Goal: Task Accomplishment & Management: Use online tool/utility

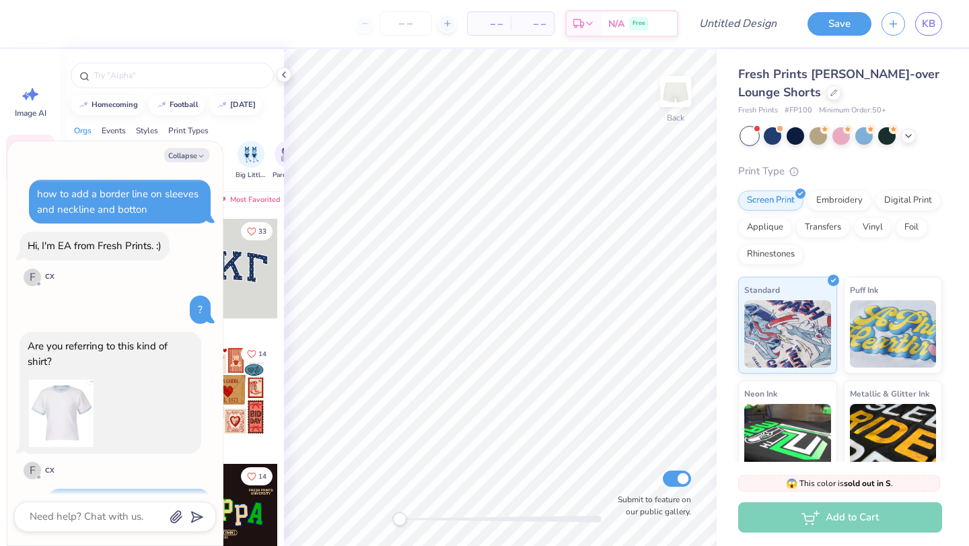
scroll to position [1051, 0]
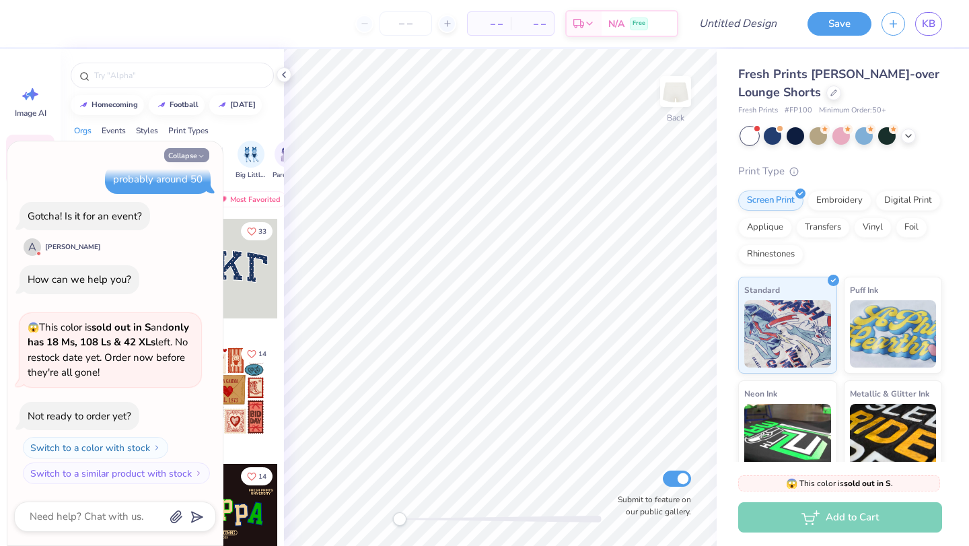
click at [198, 153] on icon "button" at bounding box center [201, 156] width 8 height 8
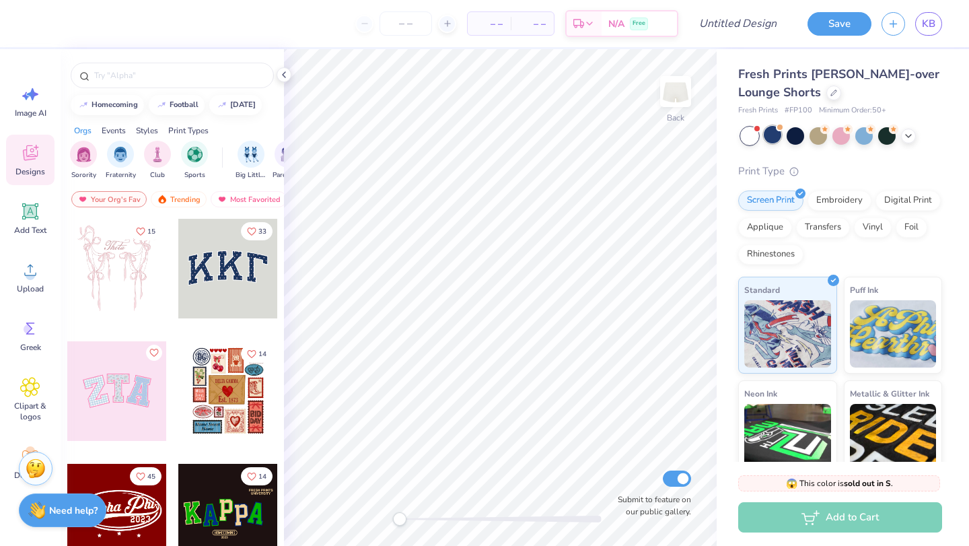
click at [774, 138] on div at bounding box center [771, 134] width 17 height 17
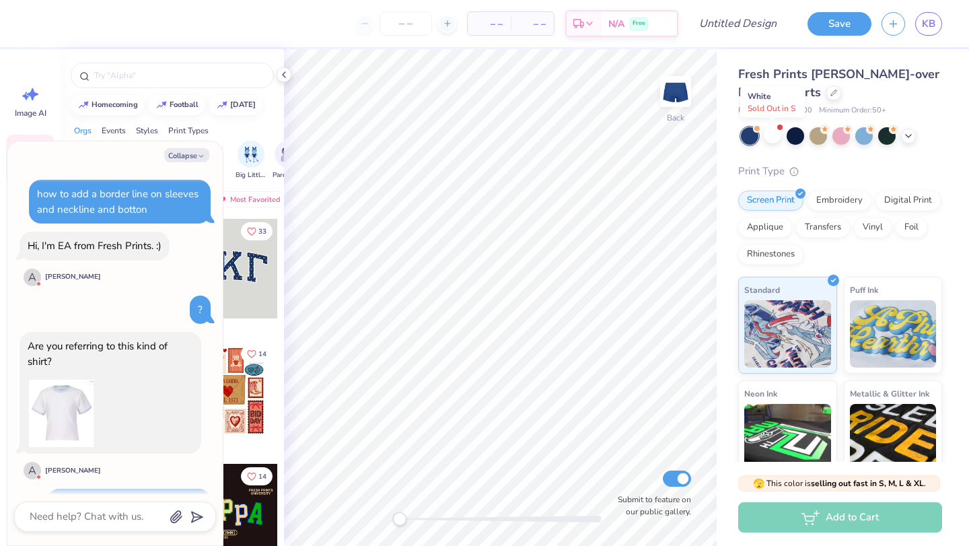
scroll to position [1226, 0]
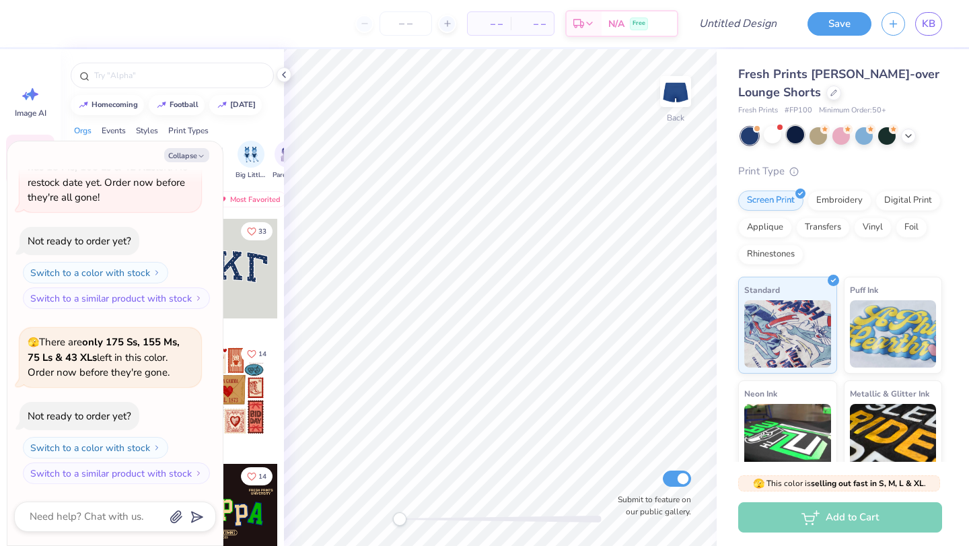
click at [786, 136] on div at bounding box center [794, 134] width 17 height 17
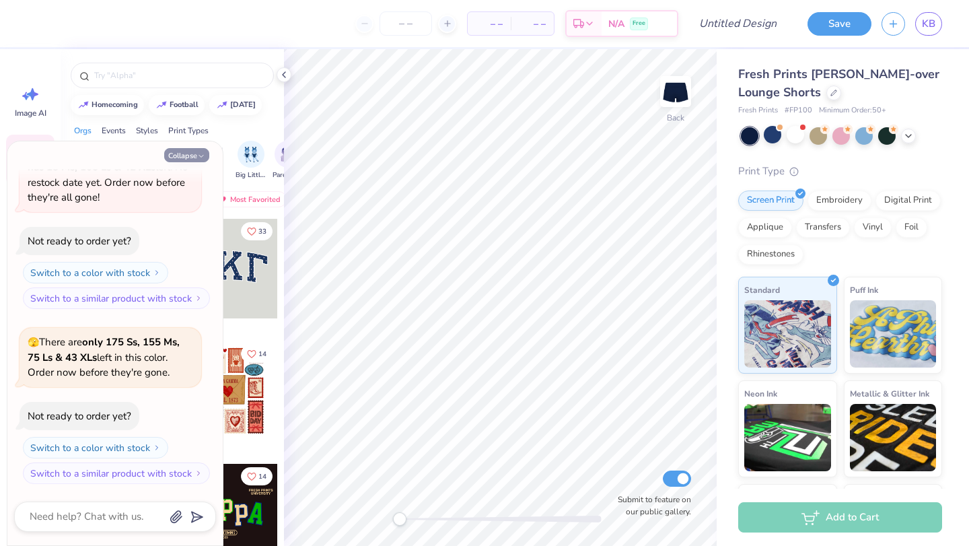
click at [194, 152] on button "Collapse" at bounding box center [186, 155] width 45 height 14
type textarea "x"
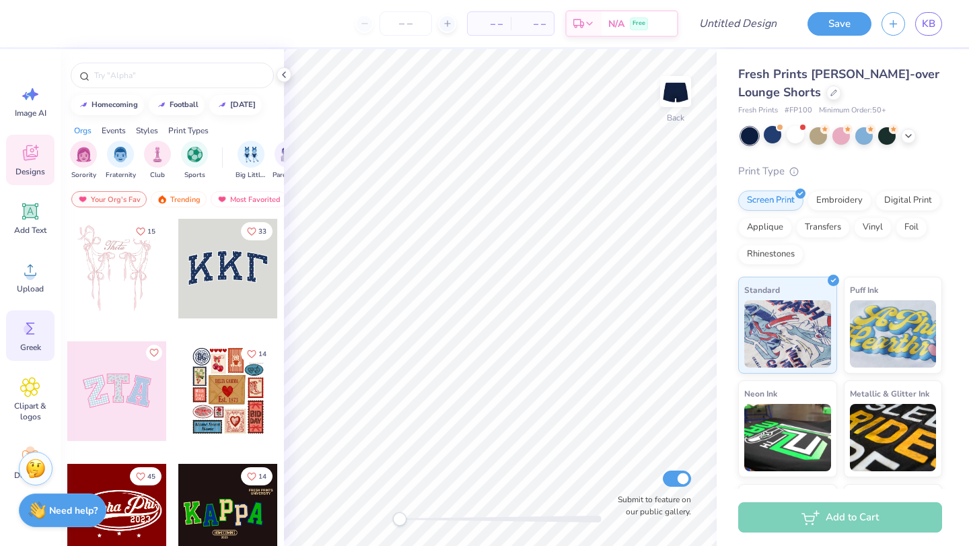
click at [28, 343] on span "Greek" at bounding box center [30, 347] width 21 height 11
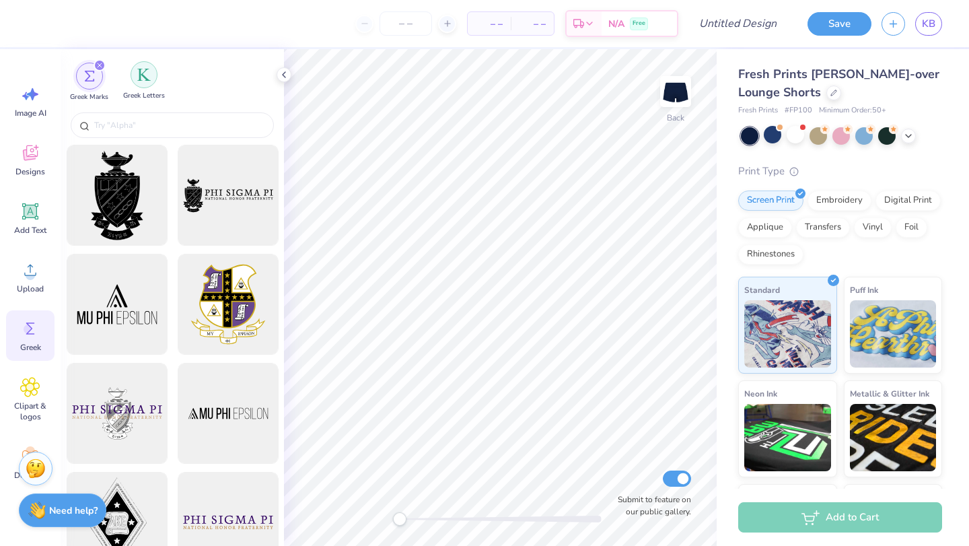
click at [137, 77] on img "filter for Greek Letters" at bounding box center [143, 74] width 13 height 13
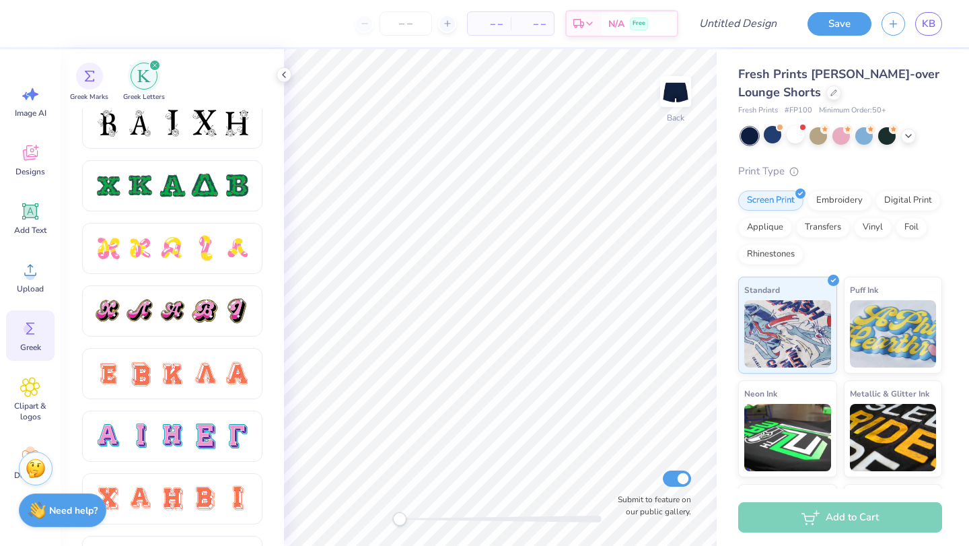
scroll to position [734, 0]
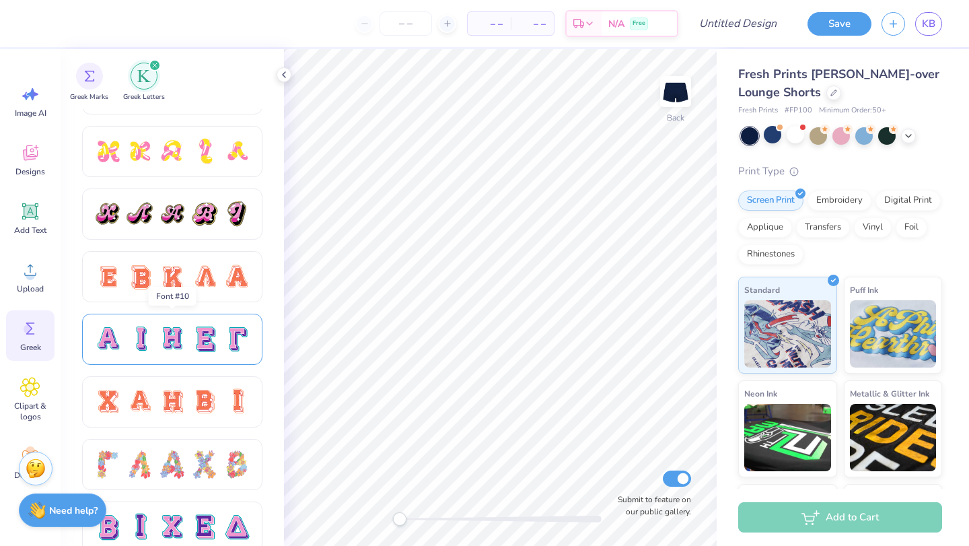
click at [174, 348] on div at bounding box center [172, 339] width 28 height 28
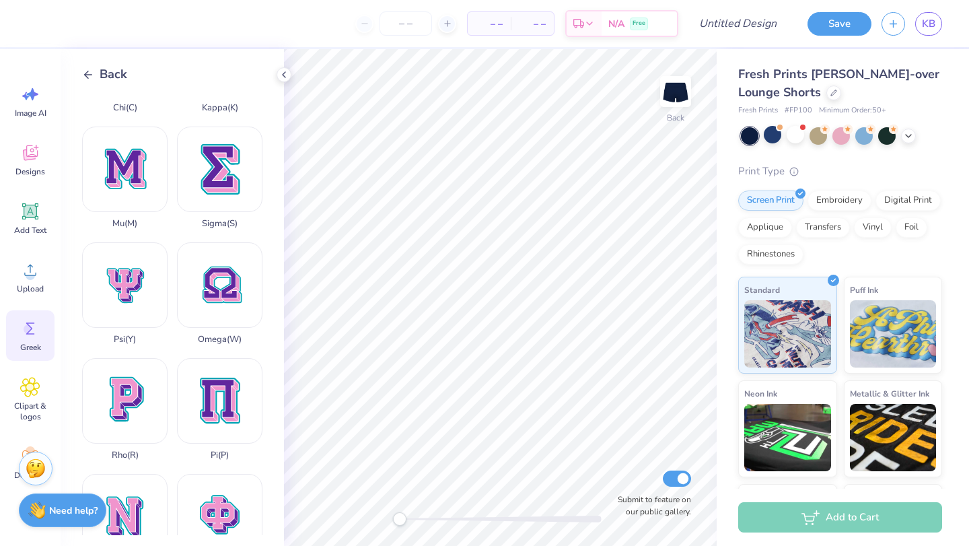
scroll to position [550, 0]
click at [214, 402] on div "Pi ( P )" at bounding box center [219, 408] width 85 height 102
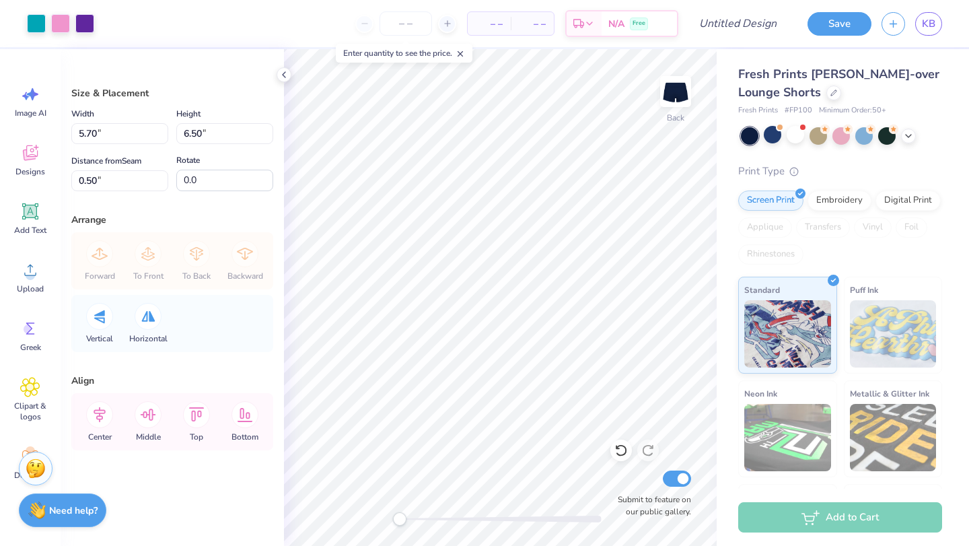
type input "1.22"
type input "1.40"
type input "5.60"
click at [26, 334] on icon at bounding box center [30, 328] width 9 height 12
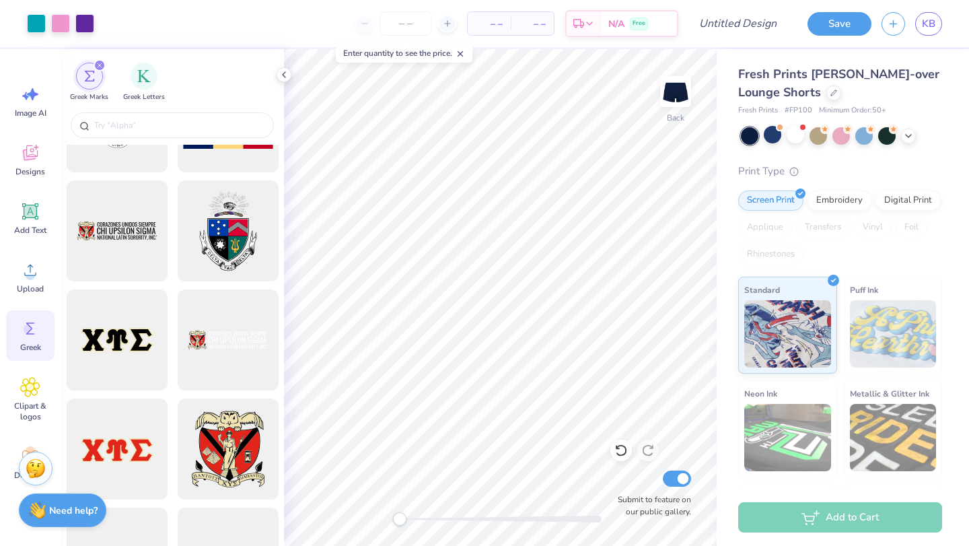
scroll to position [1043, 0]
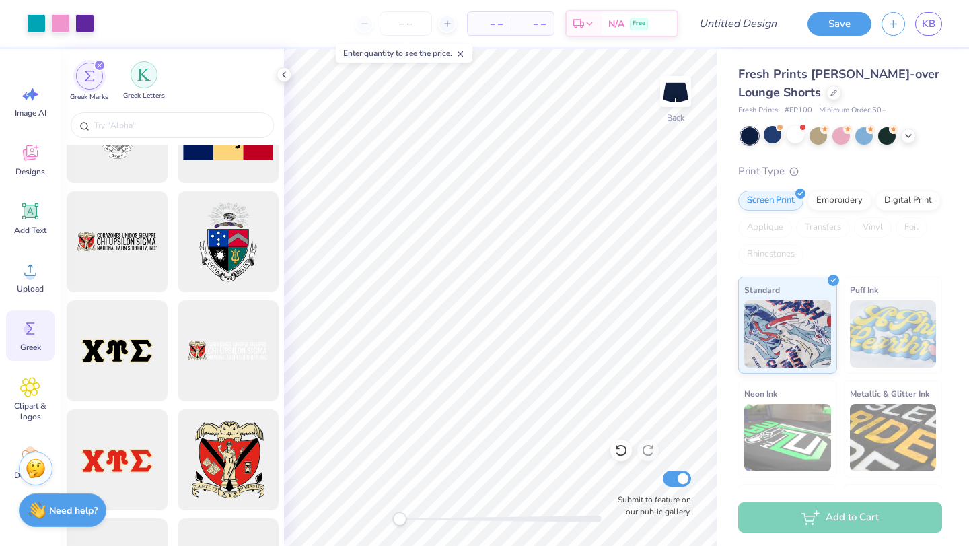
click at [147, 83] on div "filter for Greek Letters" at bounding box center [143, 74] width 27 height 27
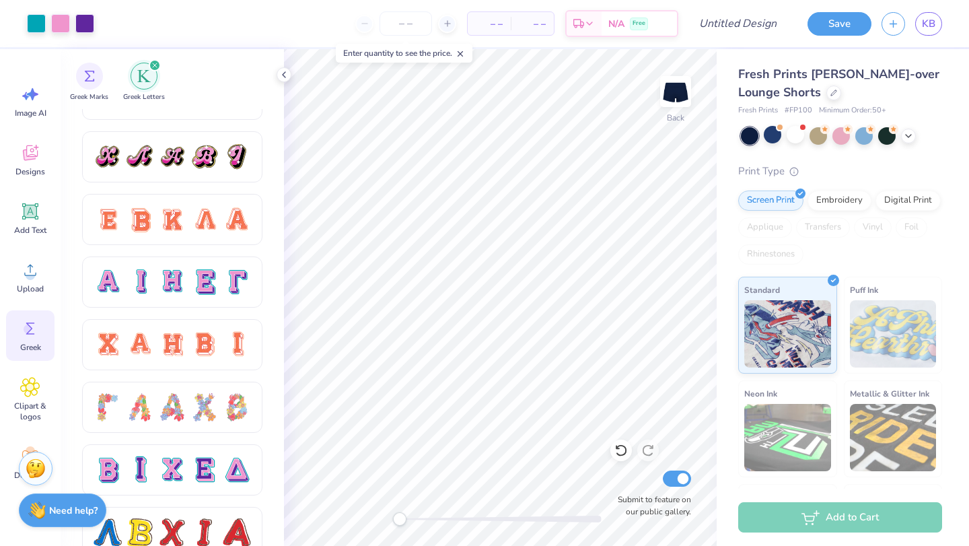
scroll to position [796, 0]
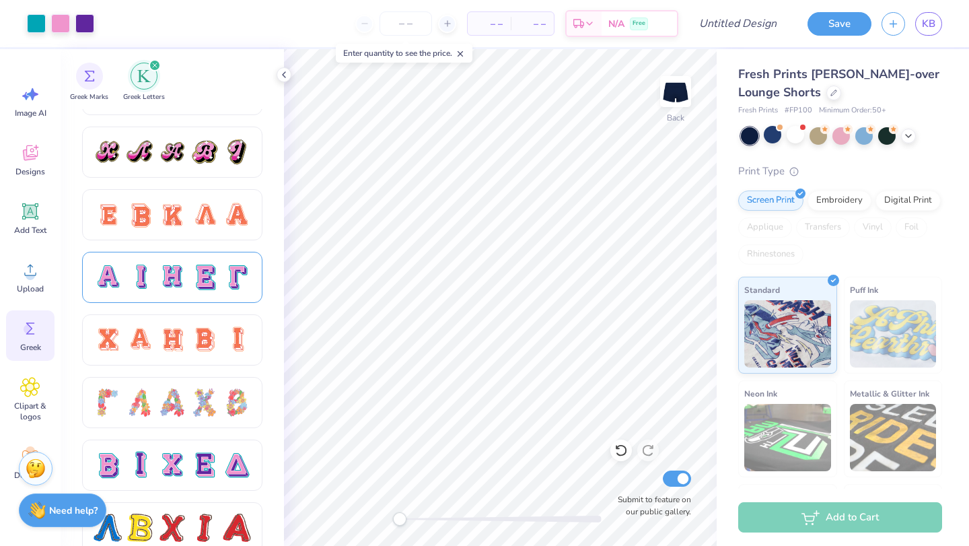
click at [184, 271] on div at bounding box center [172, 277] width 28 height 28
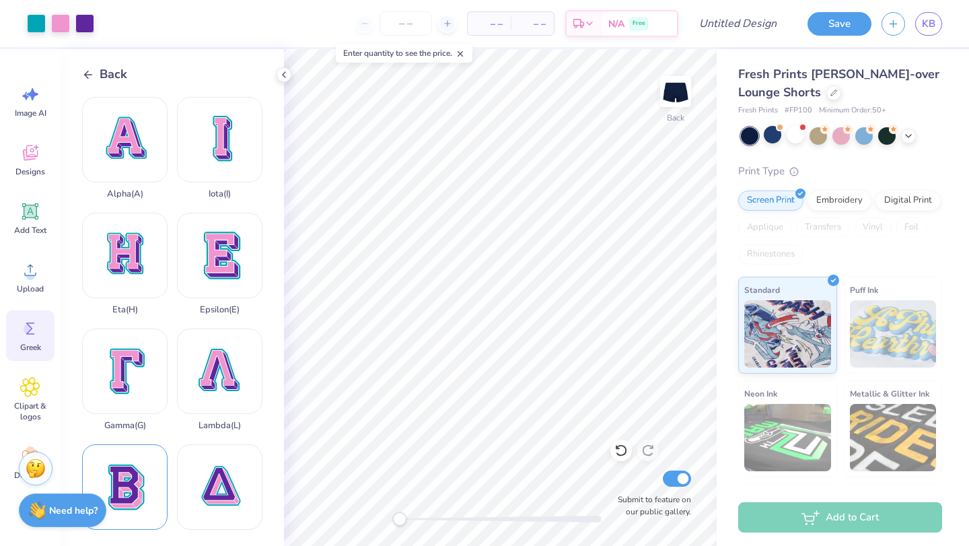
click at [147, 478] on div "Beta ( B )" at bounding box center [124, 495] width 85 height 102
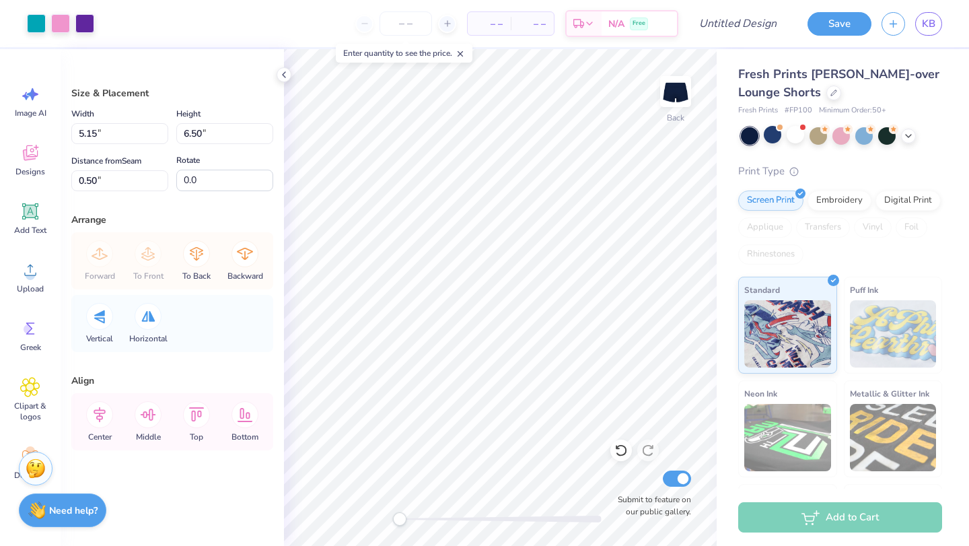
type input "1.87"
type input "2.36"
type input "4.64"
type input "1.47"
type input "1.85"
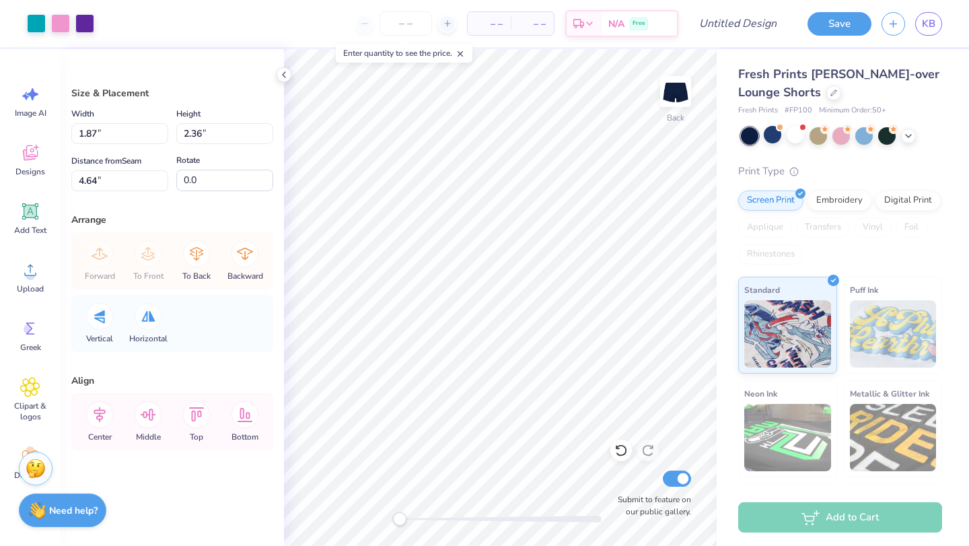
type input "5.14"
type input "1.00"
type input "1.27"
type input "5.30"
type input "1.10"
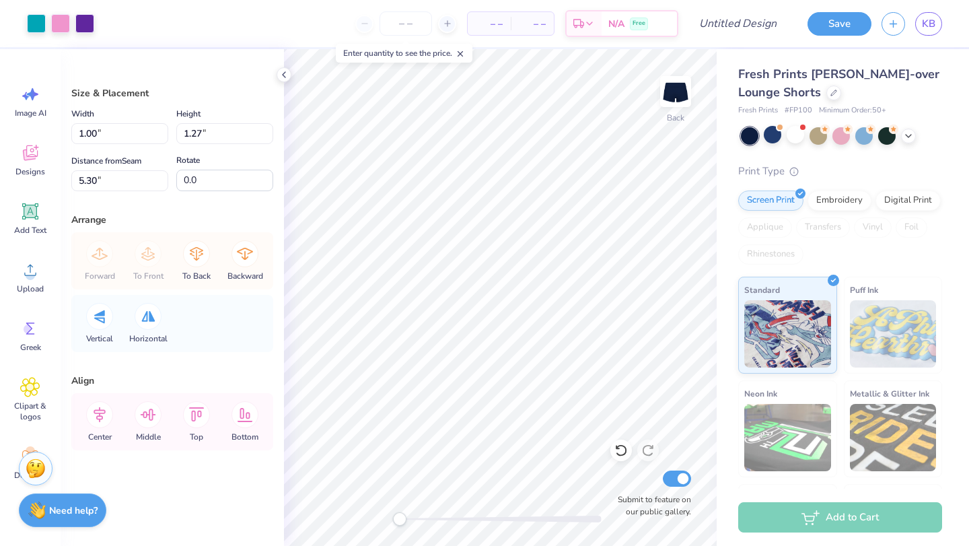
type input "1.38"
type input "5.19"
click at [29, 346] on span "Greek" at bounding box center [30, 347] width 21 height 11
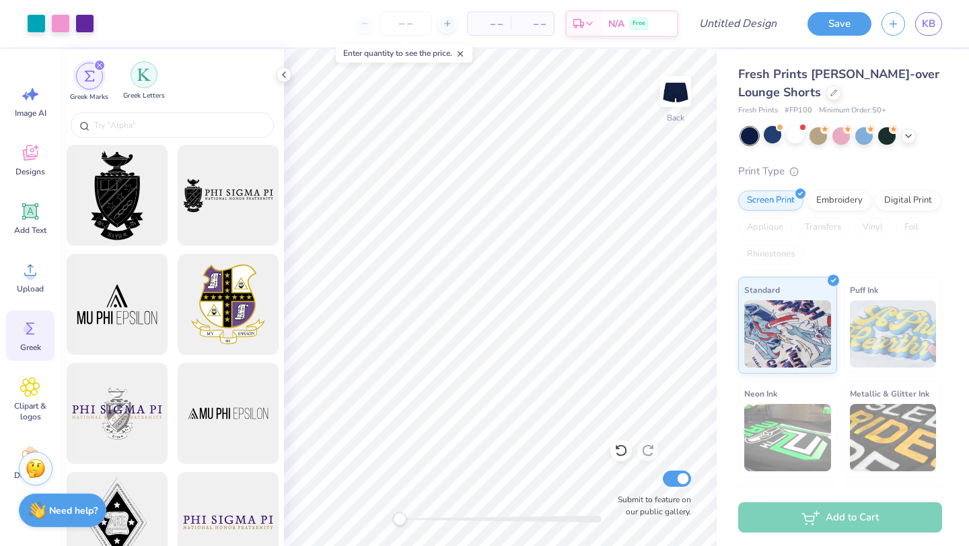
click at [144, 72] on img "filter for Greek Letters" at bounding box center [143, 74] width 13 height 13
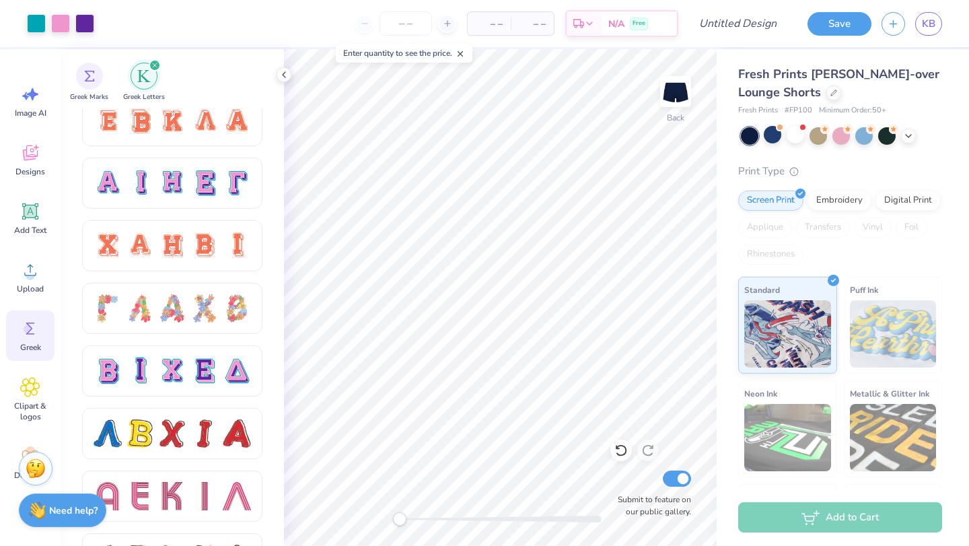
scroll to position [870, 0]
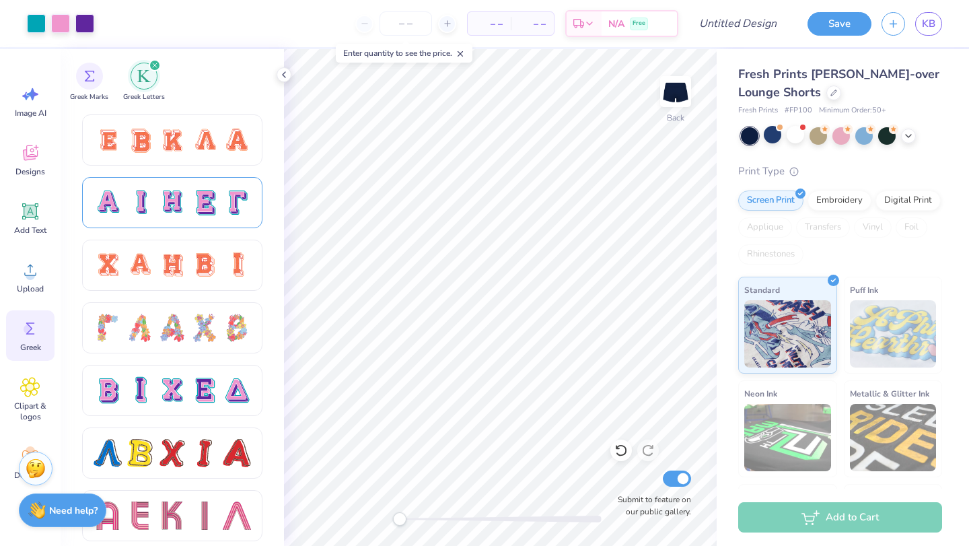
click at [187, 194] on div at bounding box center [171, 202] width 157 height 28
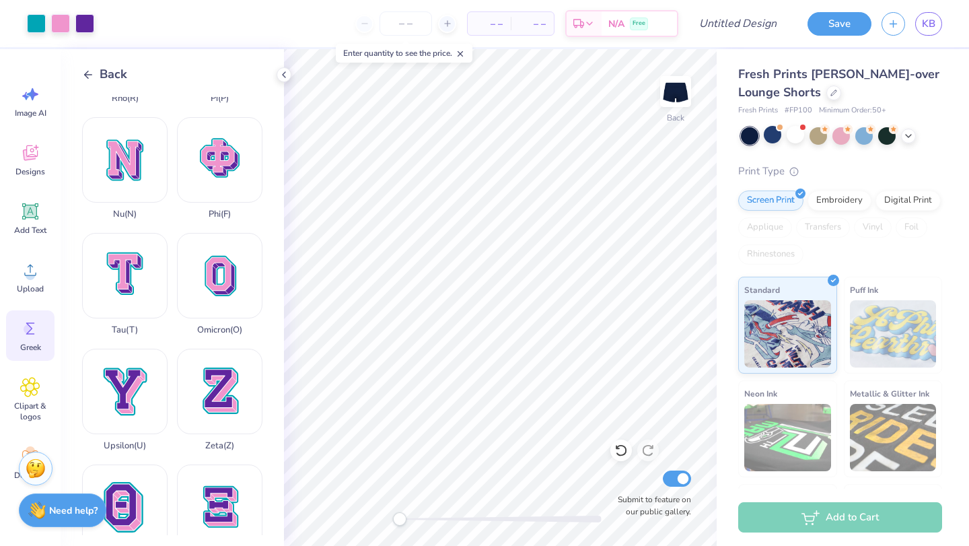
scroll to position [906, 0]
click at [234, 163] on div "Phi ( F )" at bounding box center [219, 167] width 85 height 102
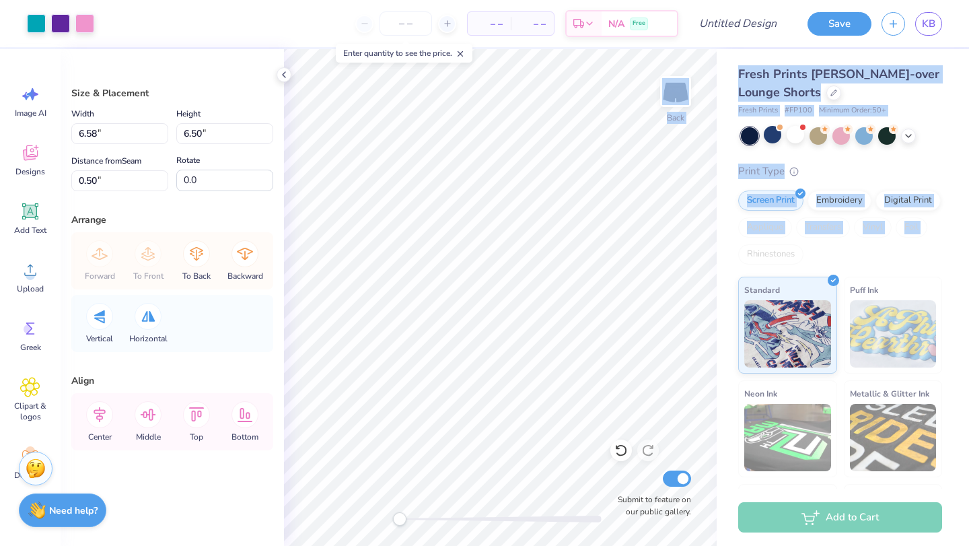
click at [674, 302] on div "Art colors – – Per Item – – Total Est. Delivery N/A Free Design Title Save KB I…" at bounding box center [484, 273] width 969 height 546
type input "2.66"
type input "2.62"
type input "4.38"
type input "1.63"
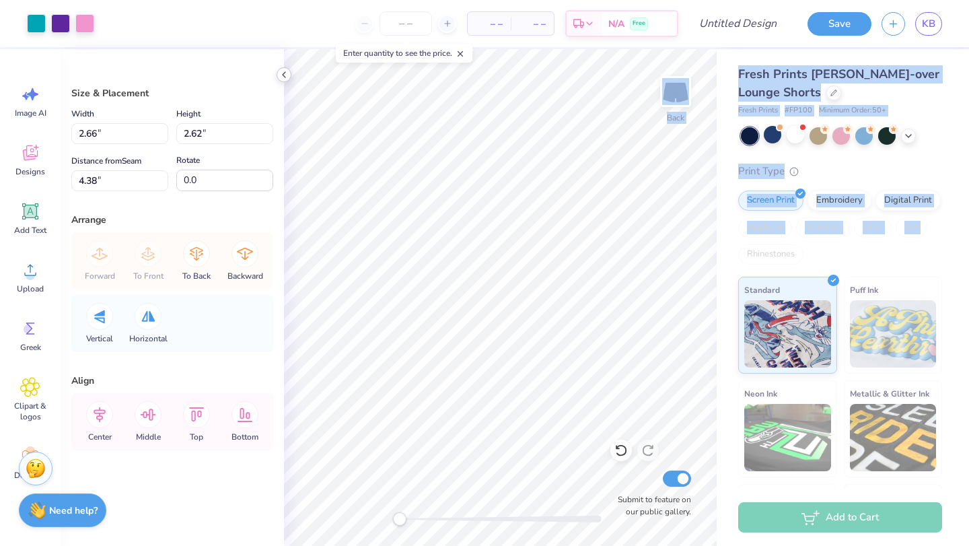
type input "1.61"
type input "3.99"
drag, startPoint x: 716, startPoint y: 255, endPoint x: 719, endPoint y: 408, distance: 152.7
click at [719, 408] on div "Art colors – – Per Item – – Total Est. Delivery N/A Free Design Title Save KB I…" at bounding box center [484, 273] width 969 height 546
type input "1.22"
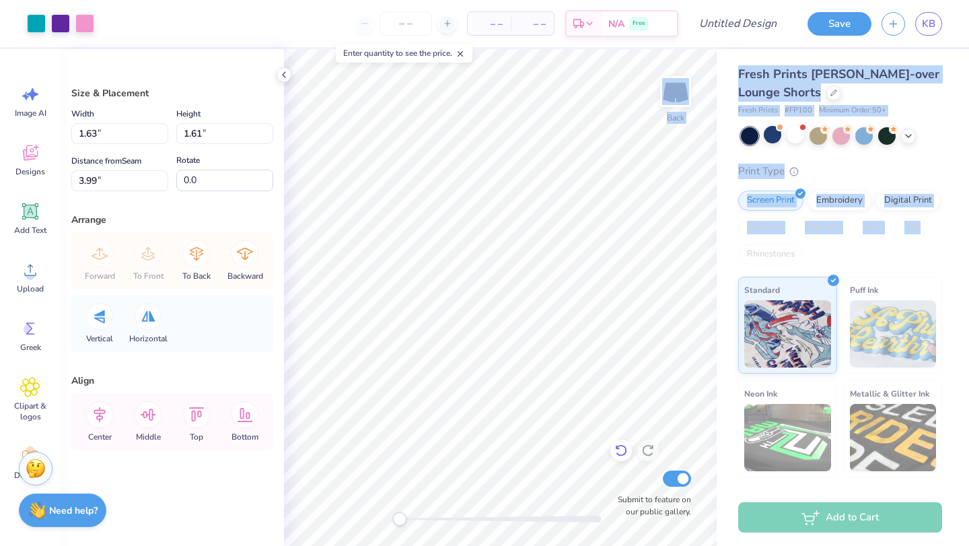
type input "1.40"
type input "5.18"
type input "1.10"
type input "1.38"
type input "5.19"
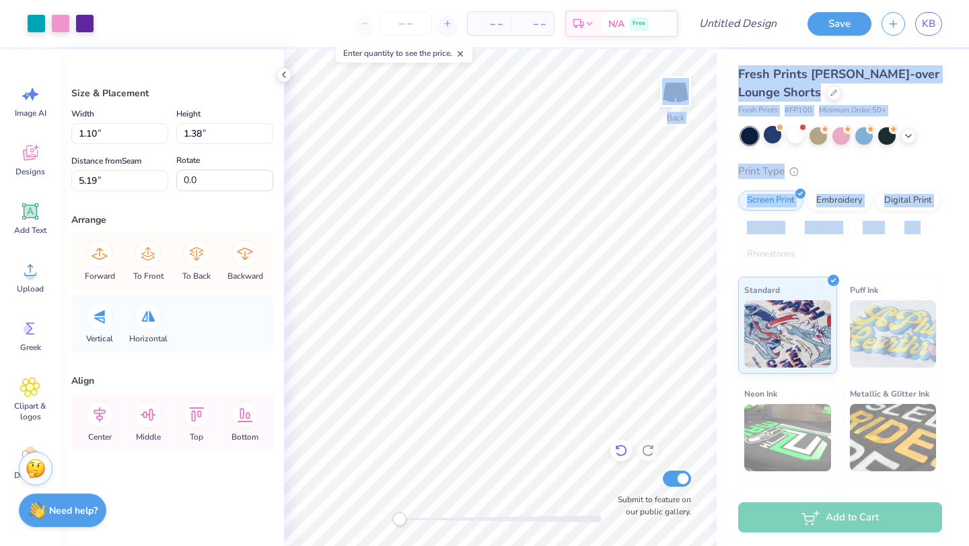
type input "1.63"
type input "1.61"
type input "1.12"
type input "1.22"
type input "1.40"
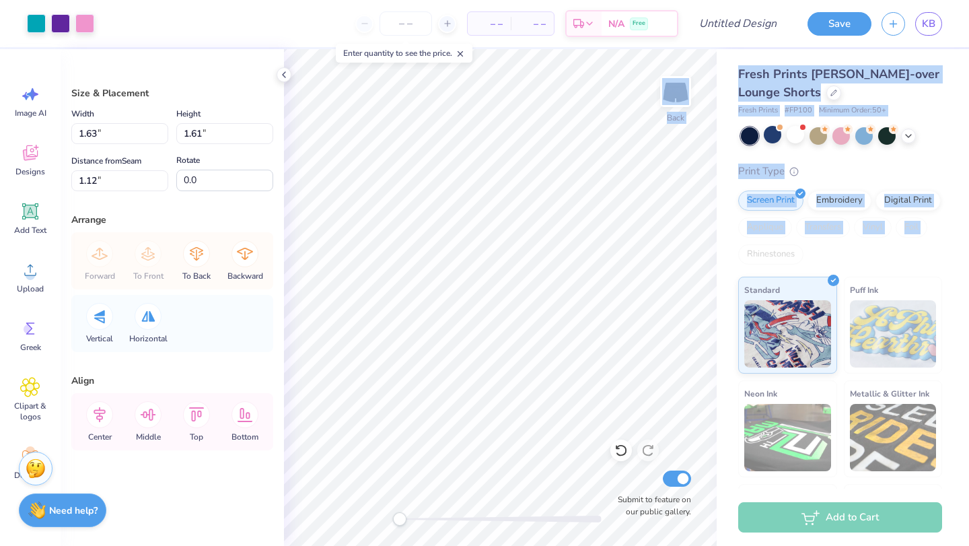
type input "5.18"
type input "1.10"
type input "1.38"
type input "5.19"
type input "1.63"
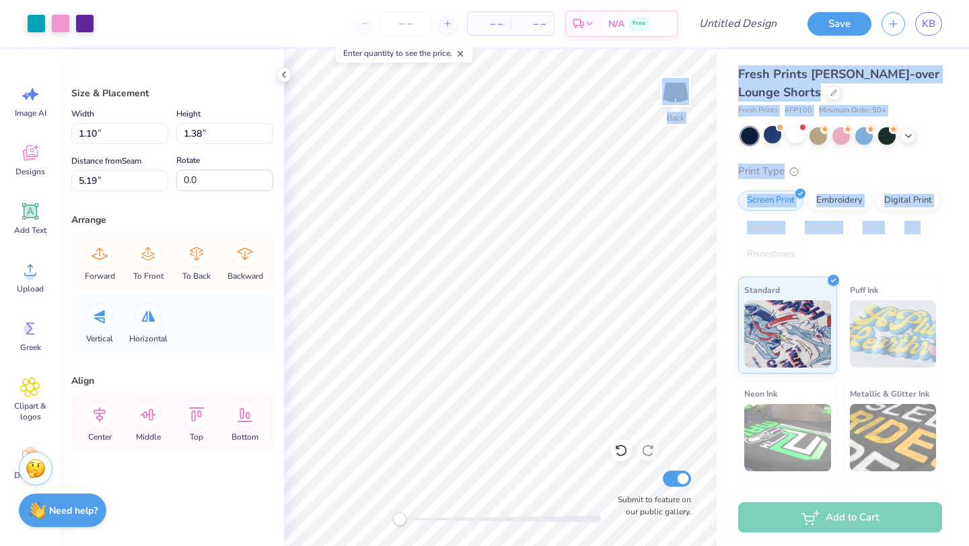
type input "1.61"
type input "5.07"
type input "1.22"
type input "1.40"
type input "5.18"
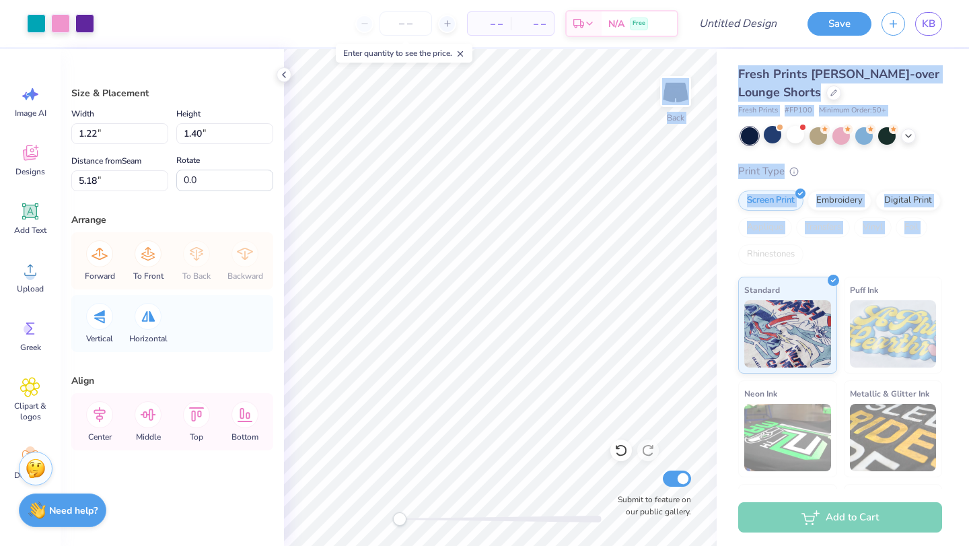
type input "1.10"
type input "1.38"
type input "5.19"
click at [721, 185] on div "Fresh Prints Lindsey Fold-over Lounge Shorts Fresh Prints # FP100 Minimum Order…" at bounding box center [842, 314] width 252 height 531
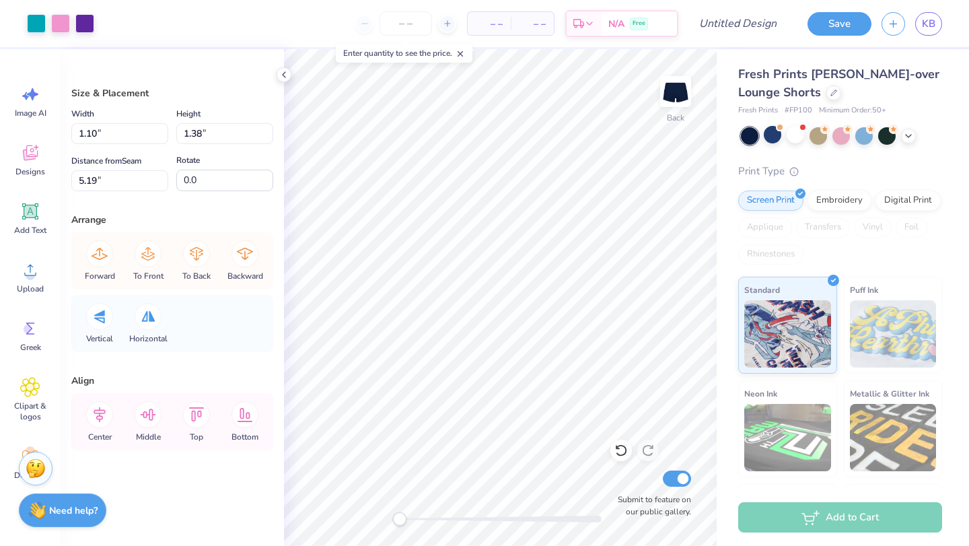
type input "1.63"
type input "1.61"
type input "5.07"
type input "1.49"
type input "1.48"
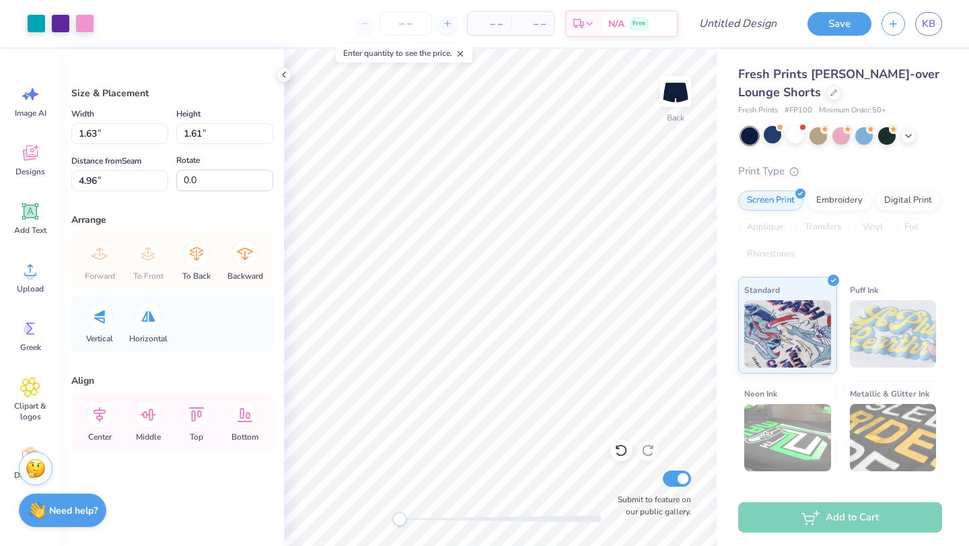
type input "5.10"
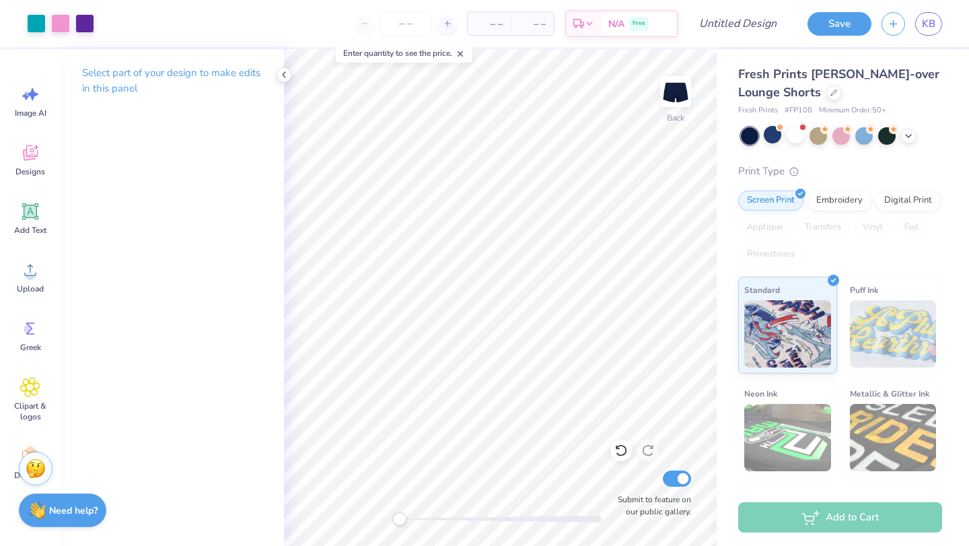
click at [718, 464] on div "Fresh Prints Lindsey Fold-over Lounge Shorts Fresh Prints # FP100 Minimum Order…" at bounding box center [842, 314] width 252 height 531
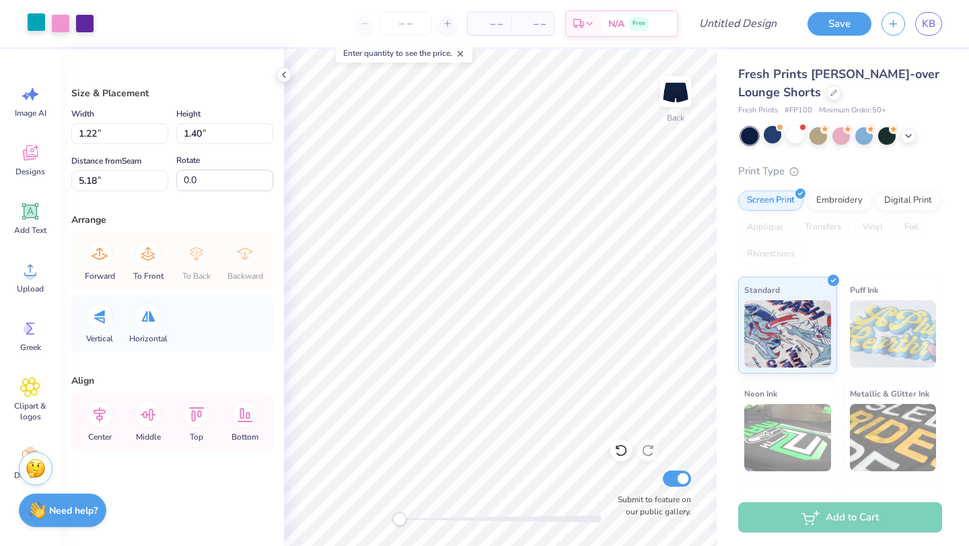
click at [35, 15] on div at bounding box center [36, 22] width 19 height 19
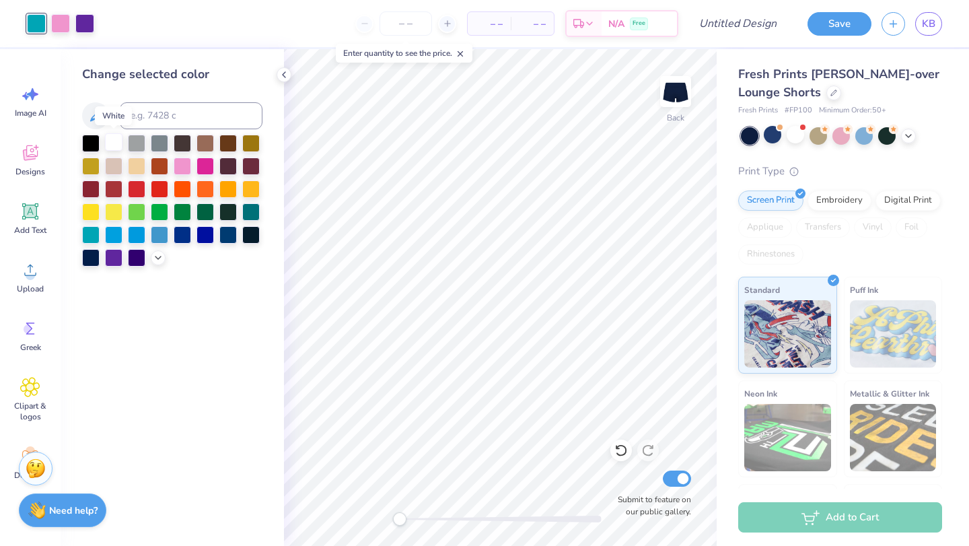
click at [110, 145] on div at bounding box center [113, 141] width 17 height 17
click at [93, 255] on div at bounding box center [90, 256] width 17 height 17
click at [57, 20] on div at bounding box center [60, 22] width 19 height 19
click at [113, 193] on div at bounding box center [113, 187] width 17 height 17
click at [139, 188] on div at bounding box center [136, 187] width 17 height 17
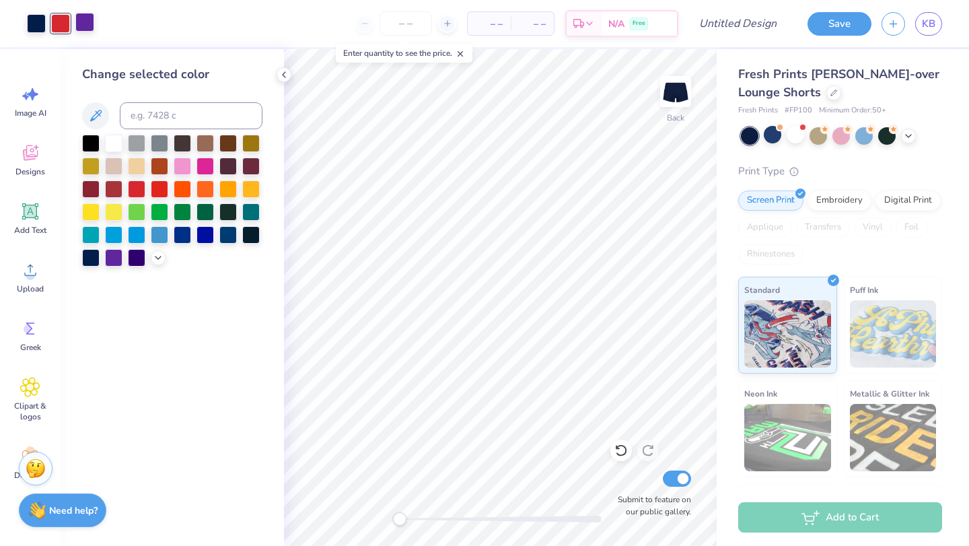
click at [84, 26] on div at bounding box center [84, 22] width 19 height 19
click at [113, 141] on div at bounding box center [113, 141] width 17 height 17
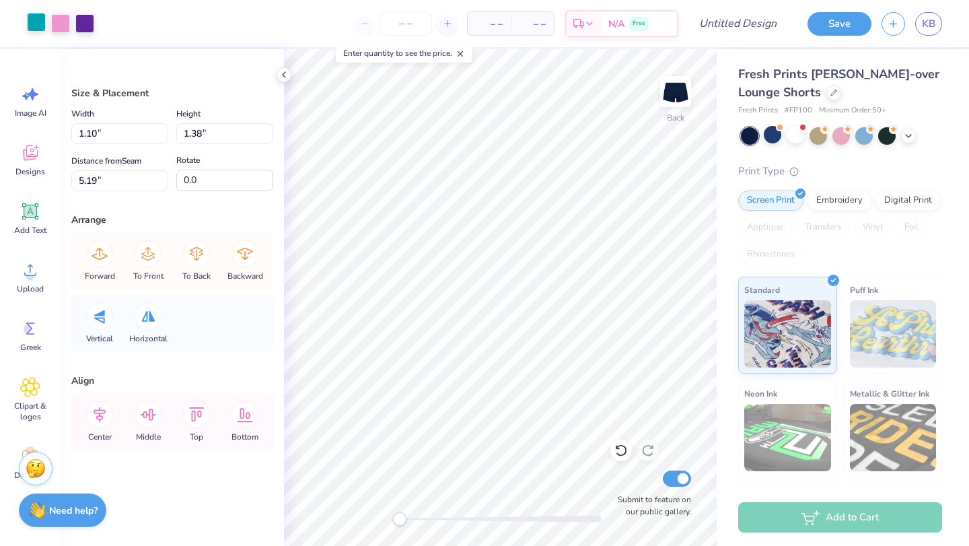
click at [34, 15] on div at bounding box center [36, 22] width 19 height 19
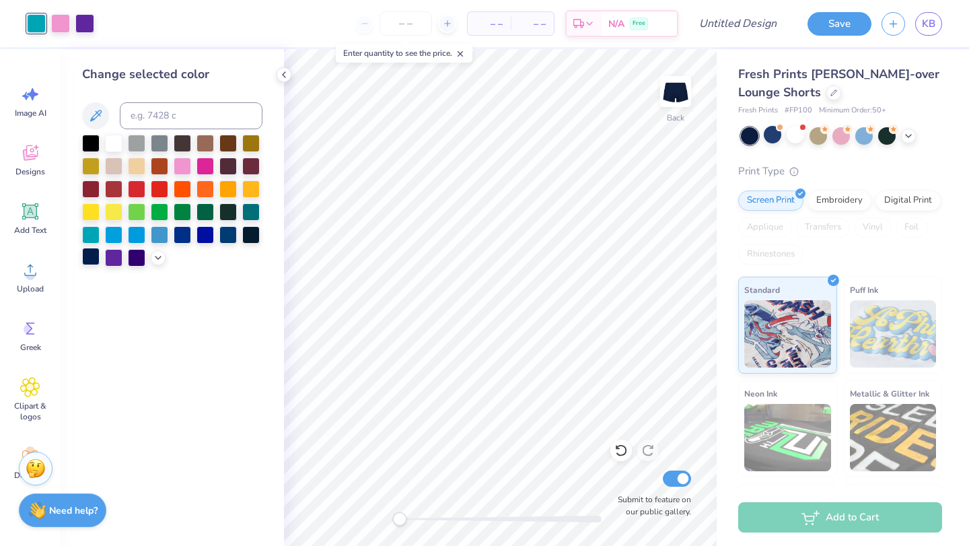
click at [93, 260] on div at bounding box center [90, 256] width 17 height 17
click at [57, 26] on div at bounding box center [60, 22] width 19 height 19
click at [135, 181] on div at bounding box center [136, 187] width 17 height 17
click at [81, 25] on div at bounding box center [84, 22] width 19 height 19
click at [113, 145] on div at bounding box center [113, 141] width 17 height 17
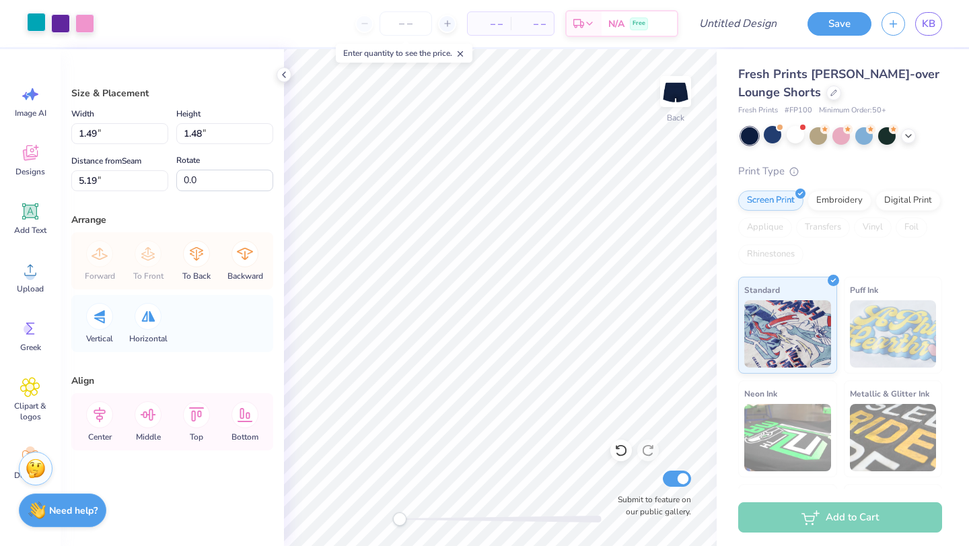
click at [36, 24] on div at bounding box center [36, 22] width 19 height 19
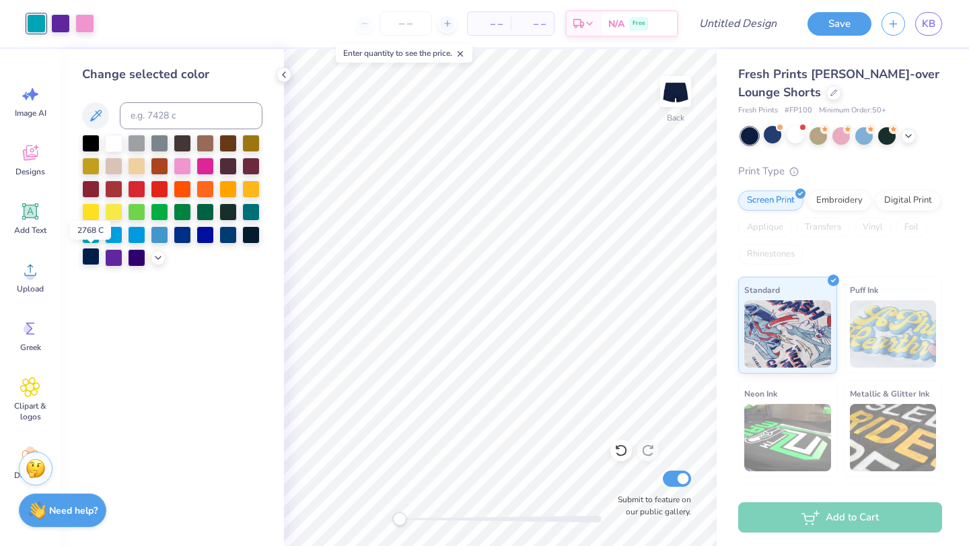
click at [91, 260] on div at bounding box center [90, 256] width 17 height 17
click at [54, 22] on div at bounding box center [60, 22] width 19 height 19
click at [130, 191] on div at bounding box center [136, 187] width 17 height 17
click at [80, 26] on div at bounding box center [84, 22] width 19 height 19
click at [118, 151] on div at bounding box center [113, 141] width 17 height 17
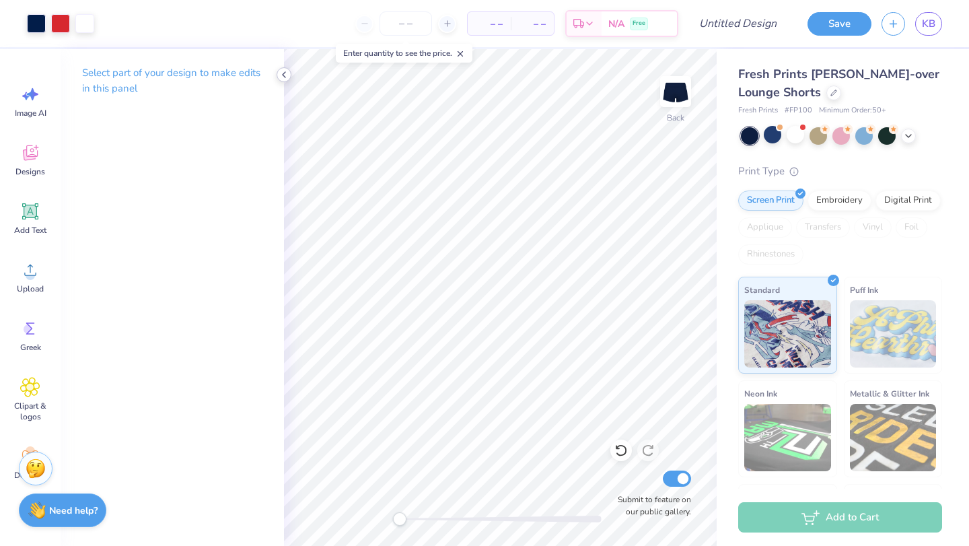
click at [282, 75] on icon at bounding box center [283, 74] width 11 height 11
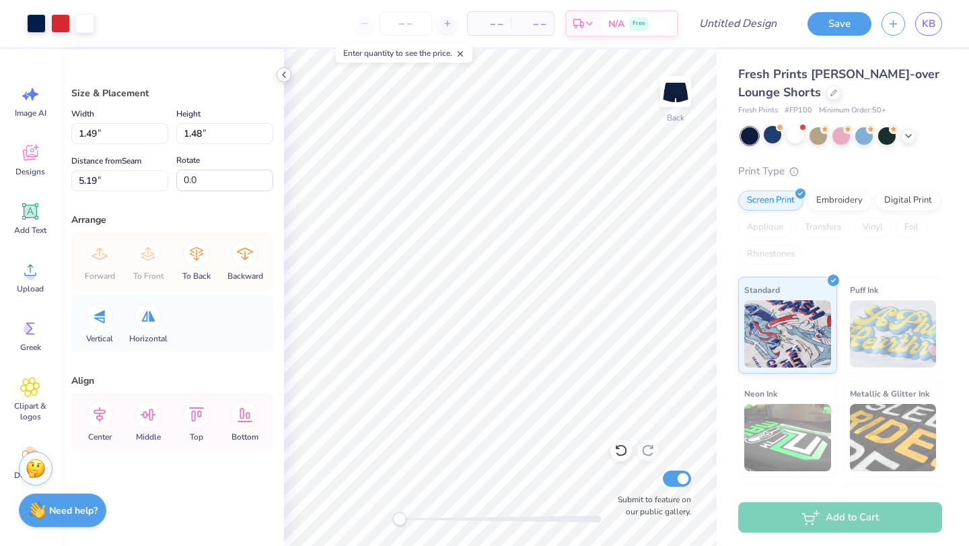
click at [282, 76] on icon at bounding box center [283, 74] width 11 height 11
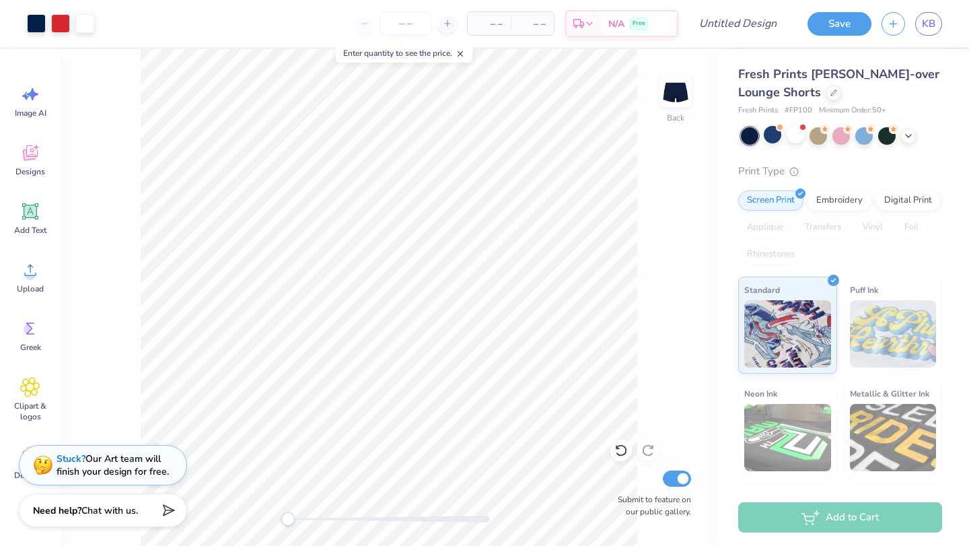
type input "1.58"
type input "1.56"
type input "5.01"
type input "1.10"
type input "1.38"
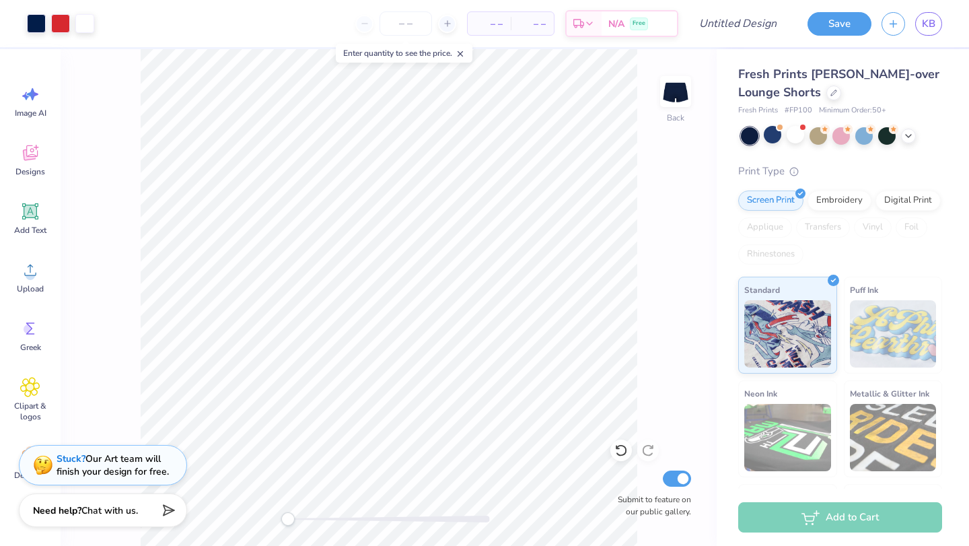
type input "5.19"
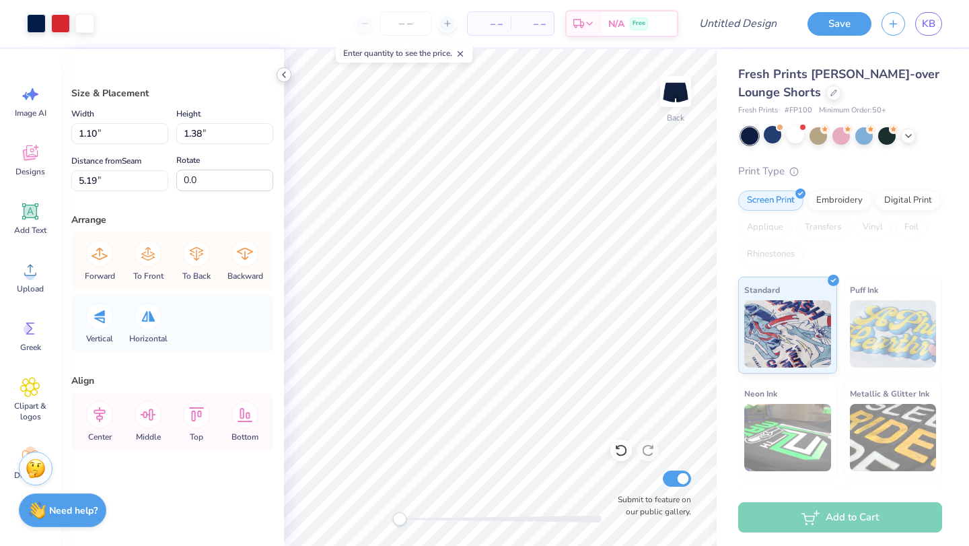
click at [283, 81] on div at bounding box center [283, 74] width 15 height 15
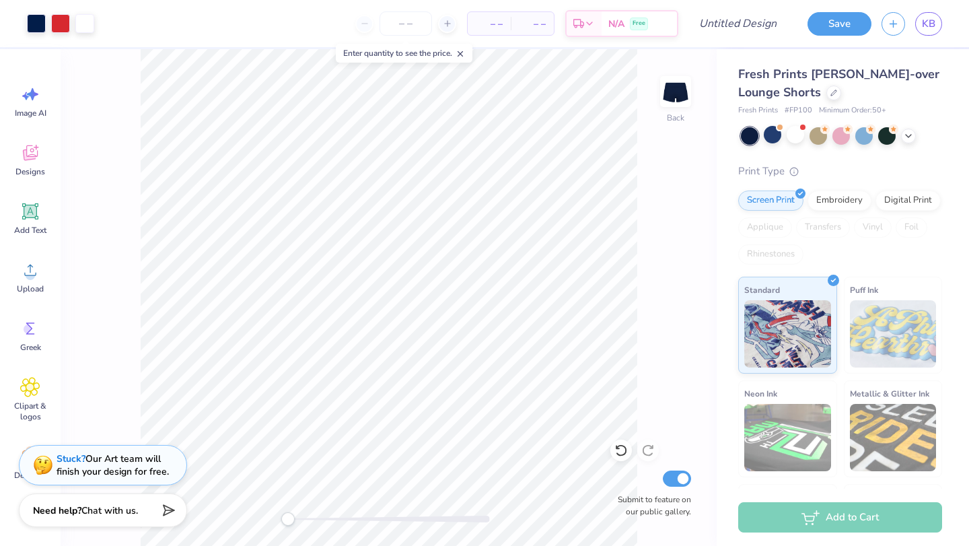
type input "1.22"
type input "1.55"
type input "4.44"
type input "1.40"
type input "5.18"
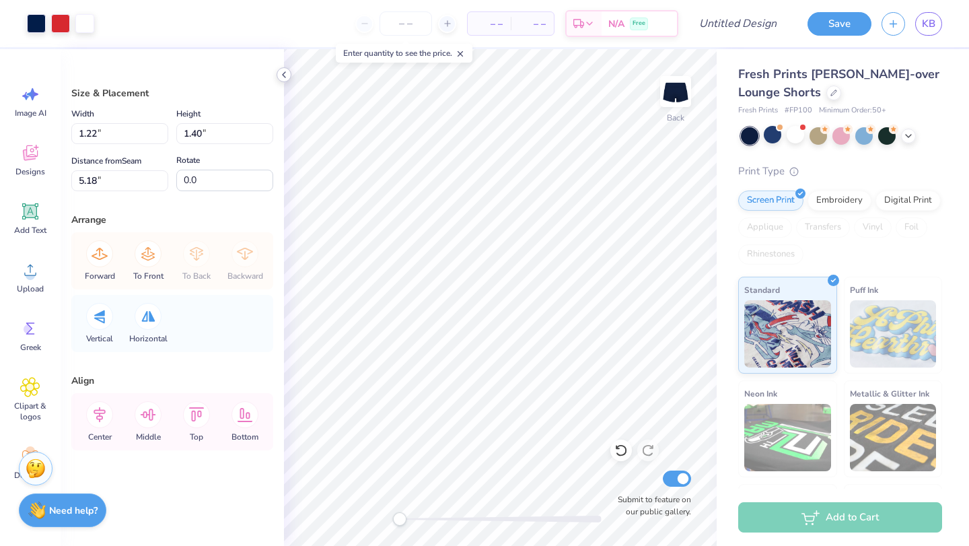
click at [280, 73] on icon at bounding box center [283, 74] width 11 height 11
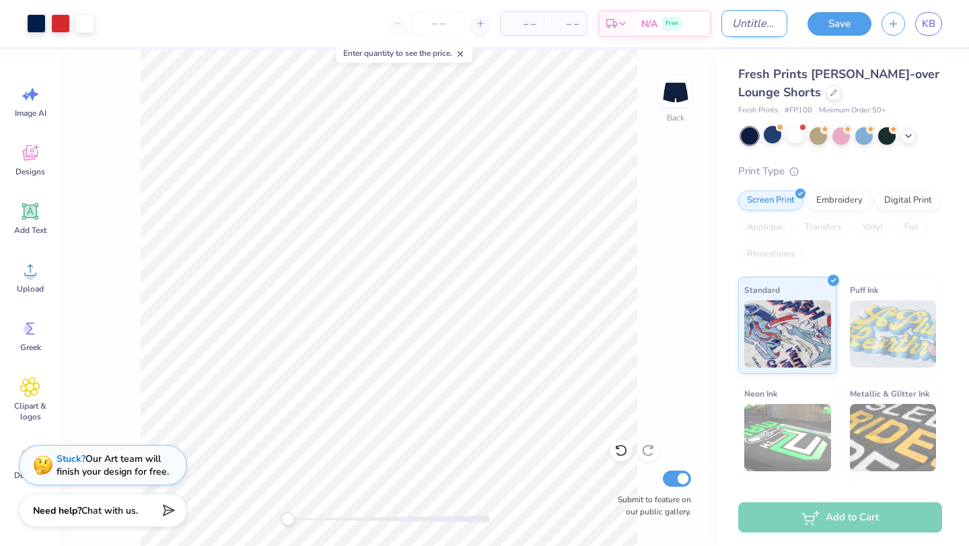
click at [731, 28] on input "Design Title" at bounding box center [754, 23] width 66 height 27
type input "shorts for stars top"
click at [849, 32] on button "Save" at bounding box center [839, 22] width 64 height 24
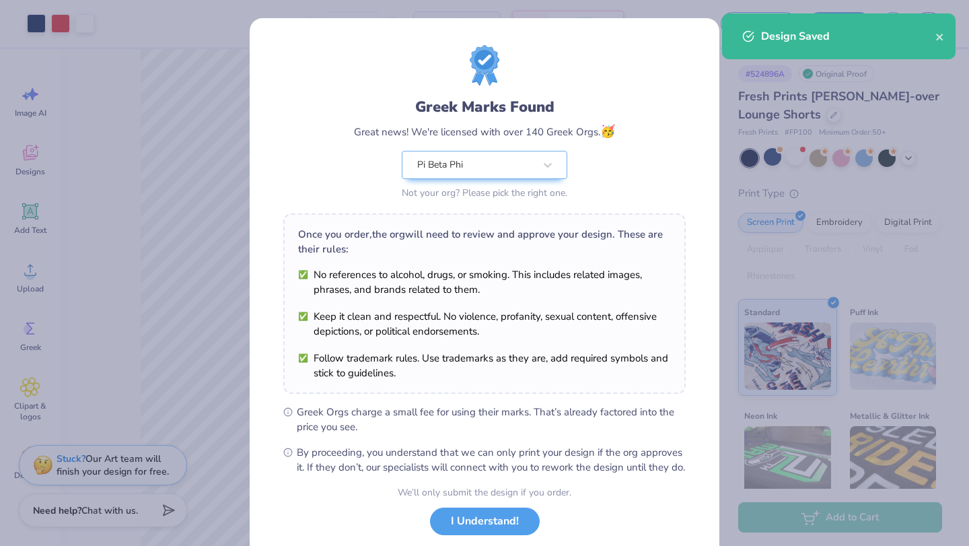
click at [486, 420] on ul "Greek Orgs charge a small fee for using their marks. That’s already factored in…" at bounding box center [484, 439] width 402 height 70
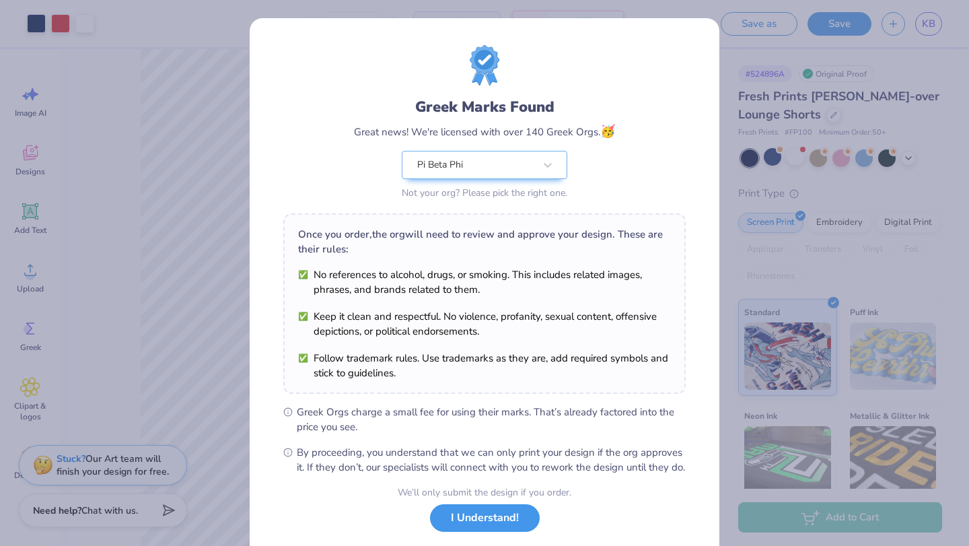
click at [465, 531] on button "I Understand!" at bounding box center [485, 518] width 110 height 28
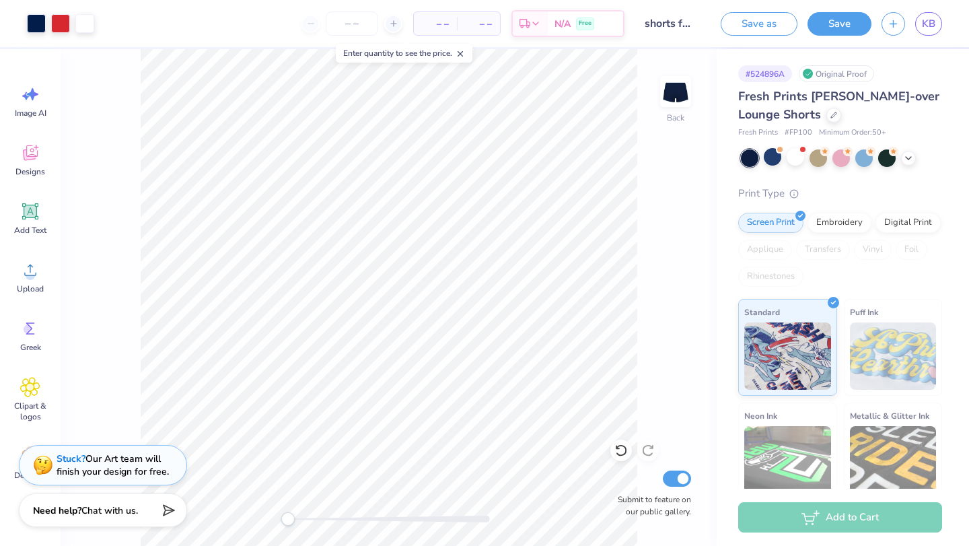
type input "1.58"
type input "1.56"
type input "4.60"
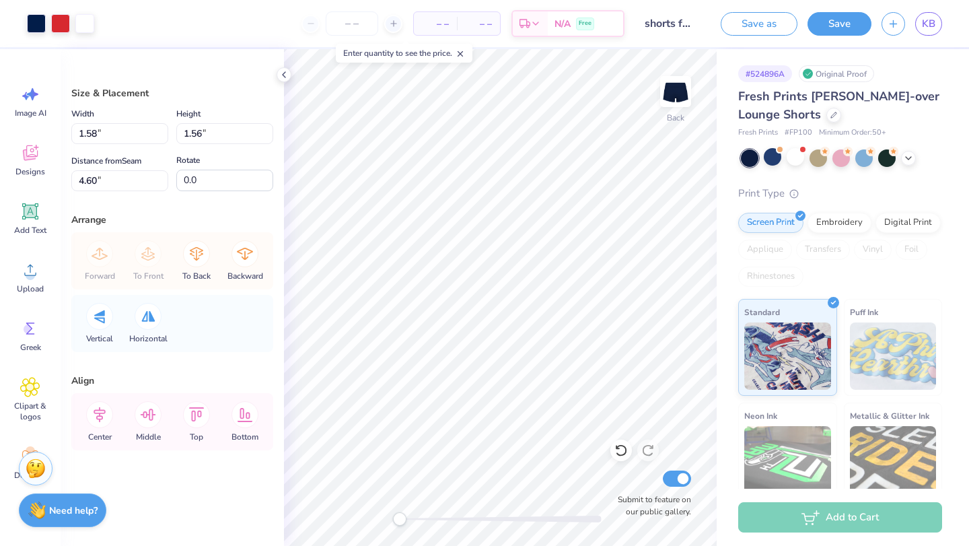
type input "1.22"
type input "1.40"
type input "4.59"
type input "1.55"
type input "4.60"
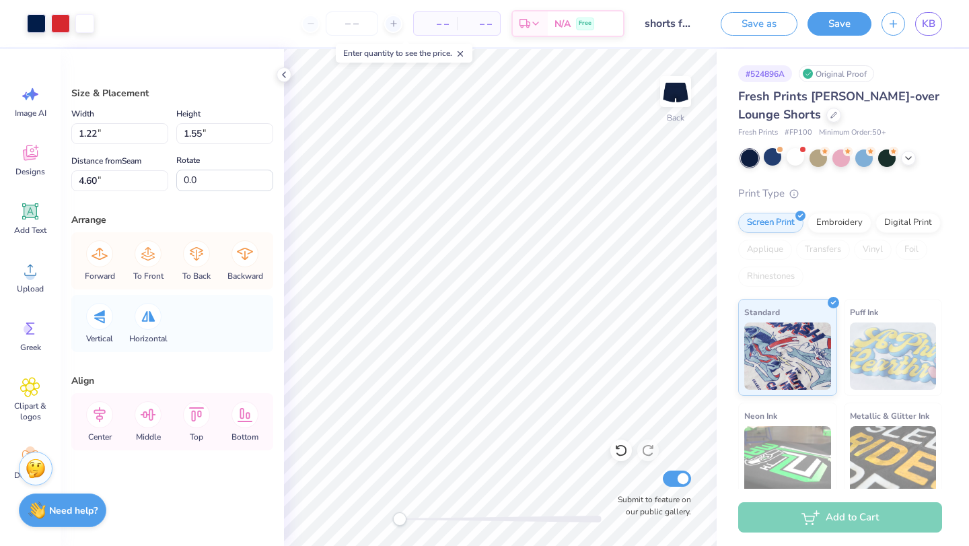
type input "1.40"
type input "4.59"
type input "1.55"
type input "4.60"
click at [203, 135] on input "1.55" at bounding box center [224, 133] width 97 height 21
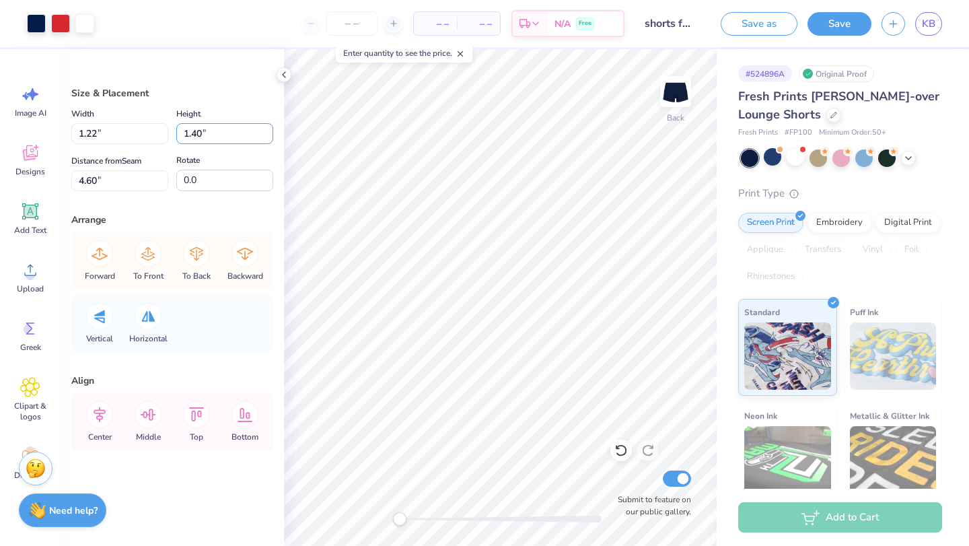
type input "1.40"
type input "1.11"
type input "4.67"
type input "1.22"
type input "4.59"
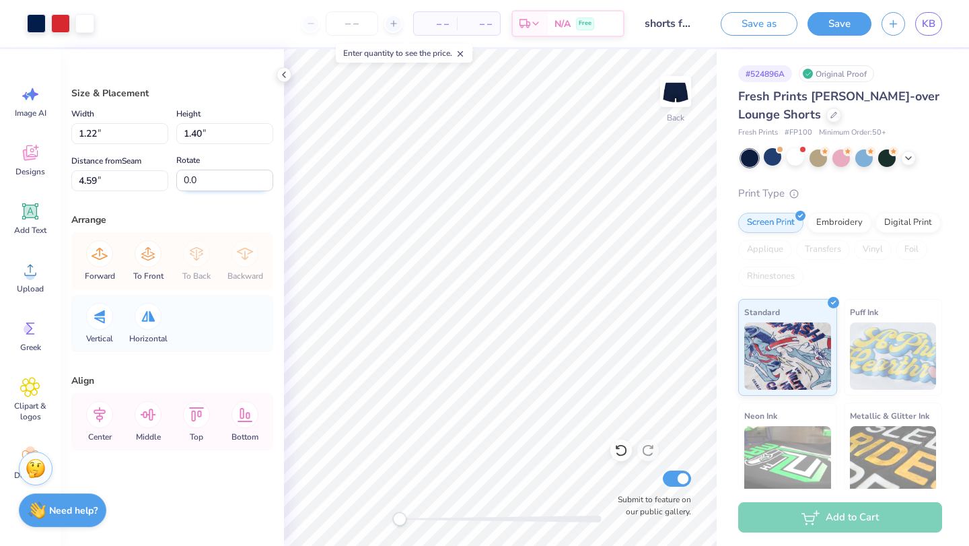
type input "1.11"
type input "4.67"
click at [100, 131] on input "1.11" at bounding box center [119, 133] width 97 height 21
type input "1.58"
type input "1.56"
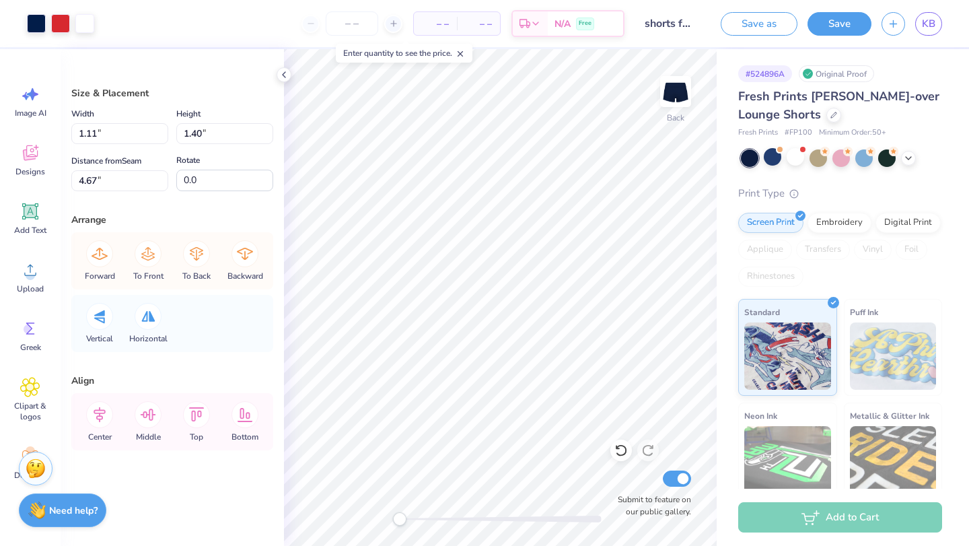
type input "4.59"
click at [220, 130] on input "1.56" at bounding box center [224, 133] width 97 height 21
type input "1.40"
type input "1.42"
type input "4.67"
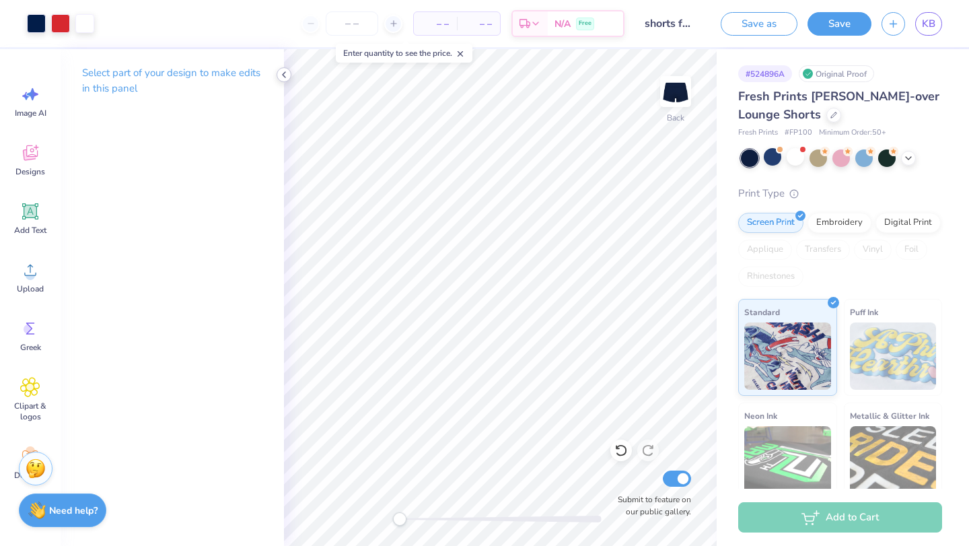
click at [283, 71] on icon at bounding box center [283, 74] width 11 height 11
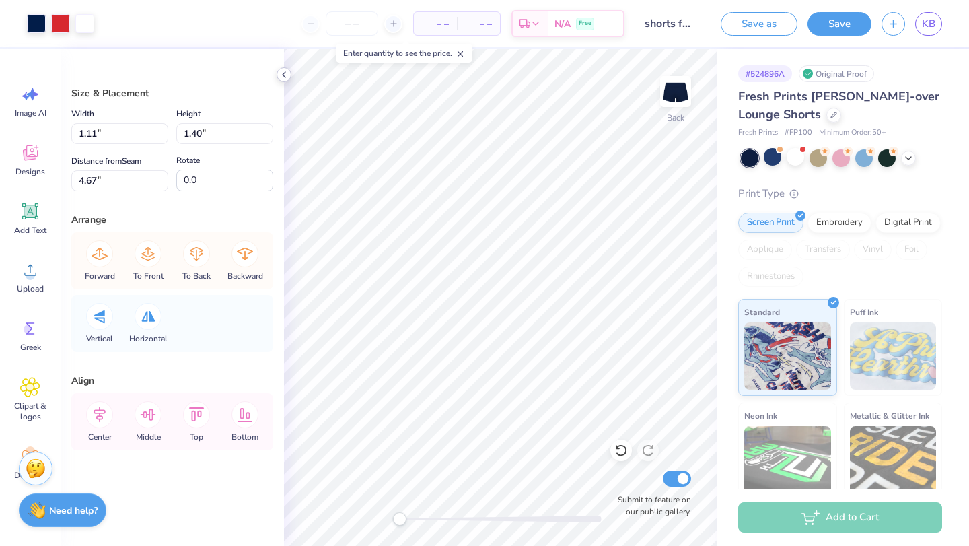
type input "1.22"
type input "4.59"
click at [283, 71] on icon at bounding box center [283, 74] width 11 height 11
type input "1.11"
type input "4.67"
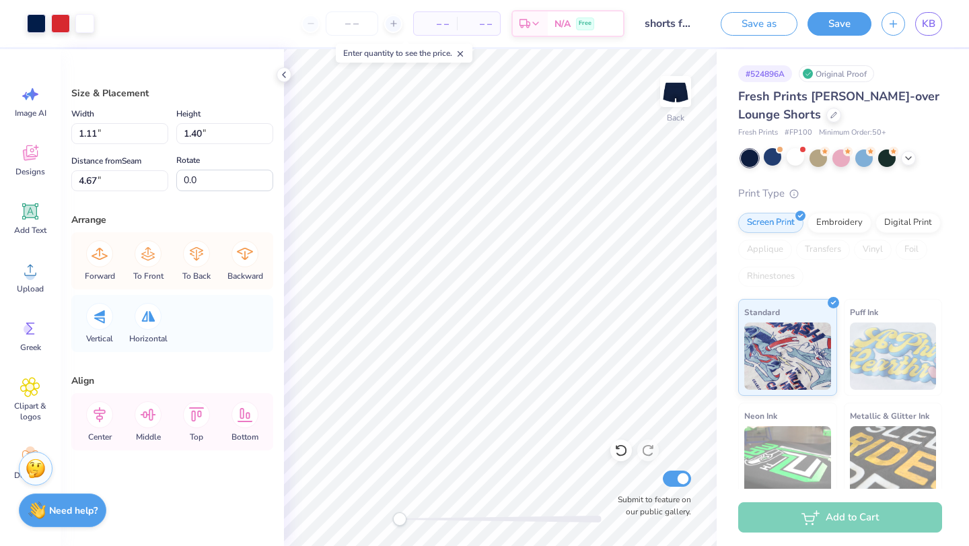
type input "1.42"
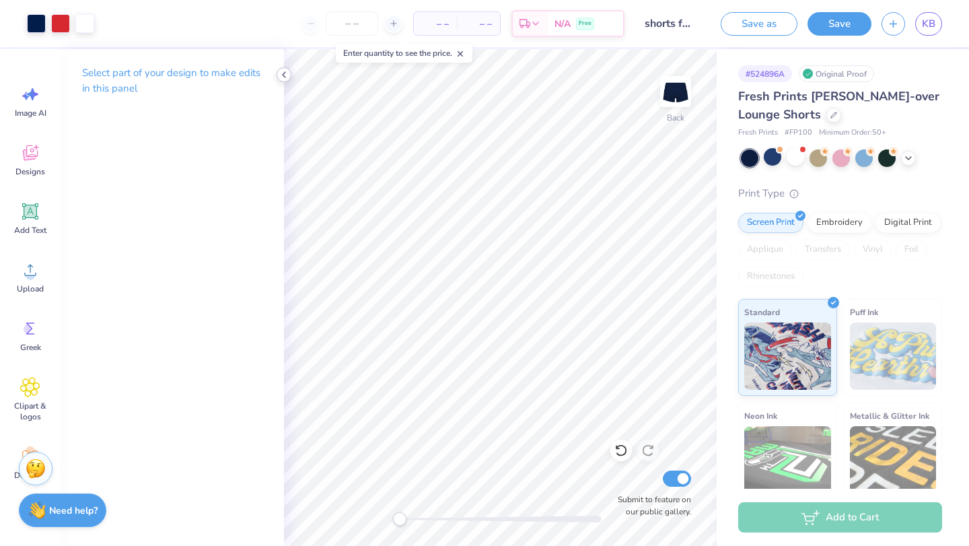
click at [280, 80] on div at bounding box center [283, 74] width 15 height 15
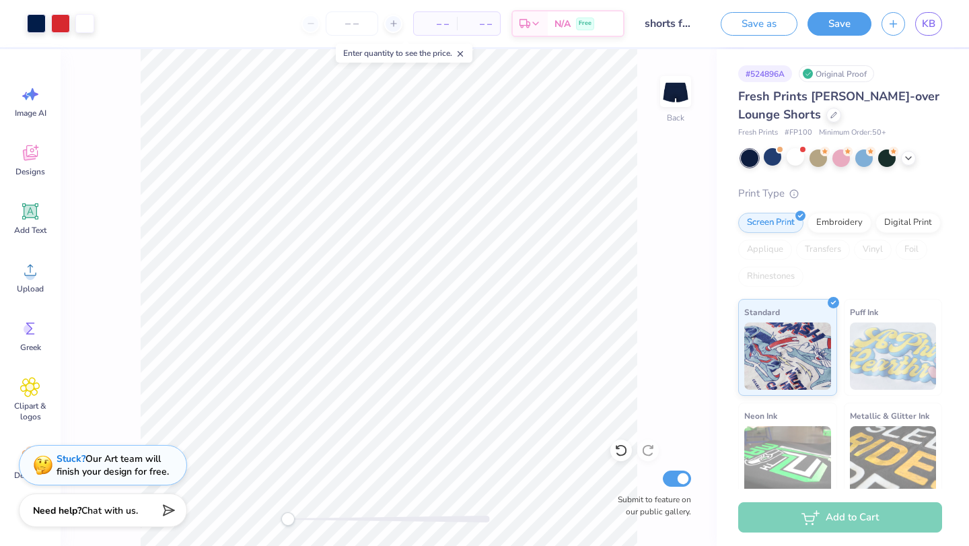
click at [671, 296] on div "Back Submit to feature on our public gallery." at bounding box center [389, 297] width 656 height 496
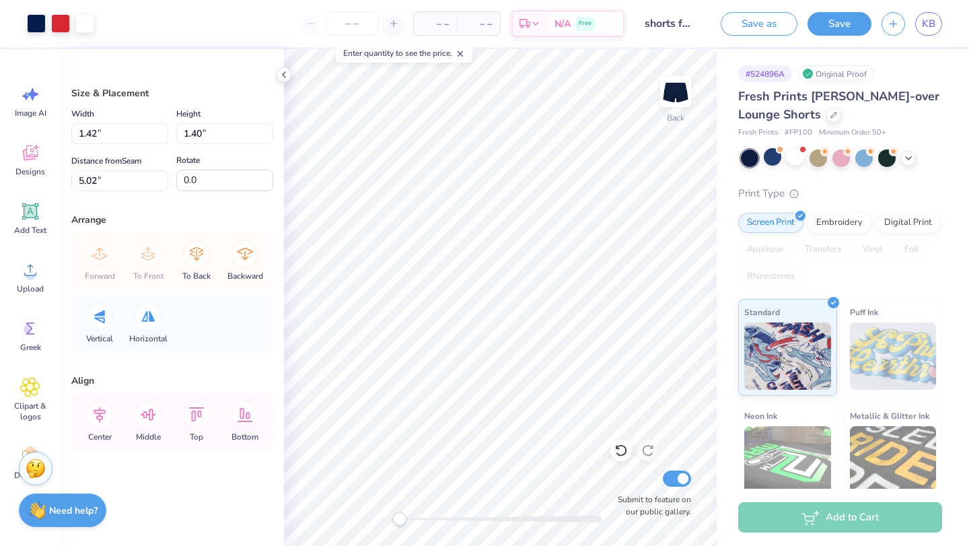
click at [716, 253] on div "# 524896A Original Proof Fresh Prints Lindsey Fold-over Lounge Shorts Fresh Pri…" at bounding box center [842, 326] width 252 height 554
click at [283, 75] on polyline at bounding box center [284, 74] width 3 height 5
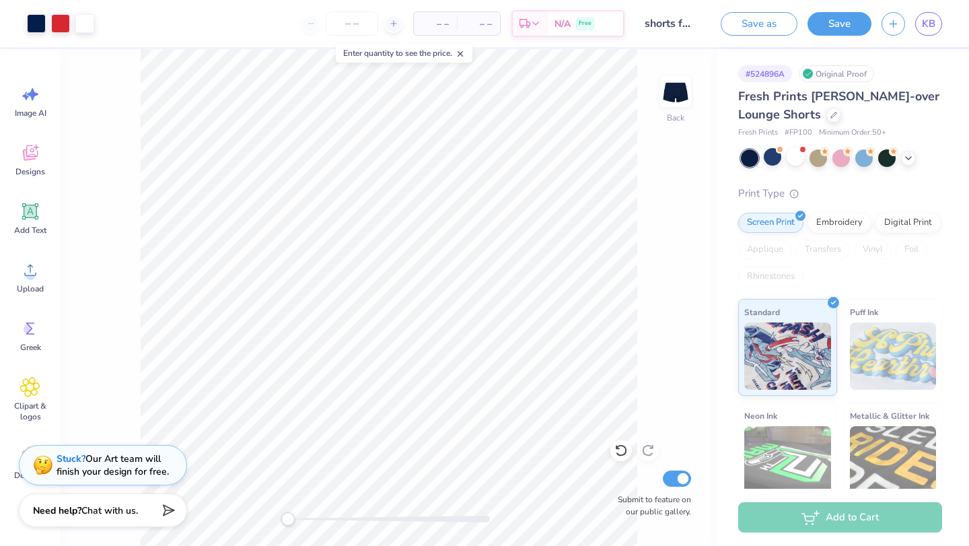
click at [649, 354] on div "Back Submit to feature on our public gallery." at bounding box center [389, 297] width 656 height 496
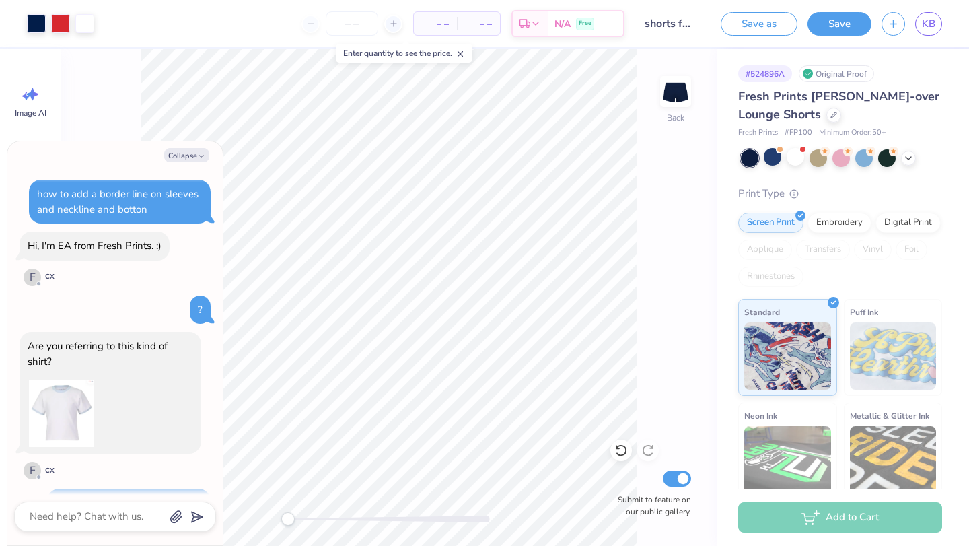
scroll to position [1335, 0]
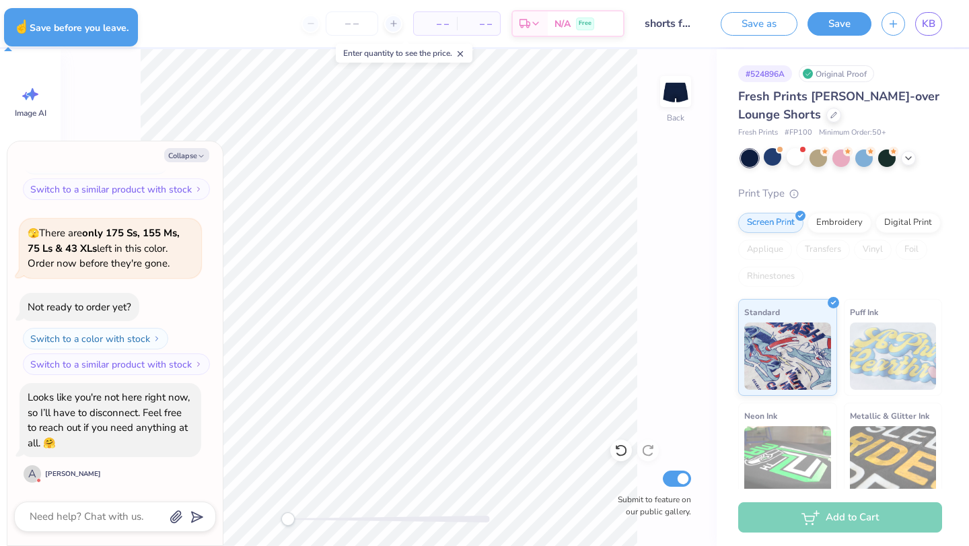
type textarea "x"
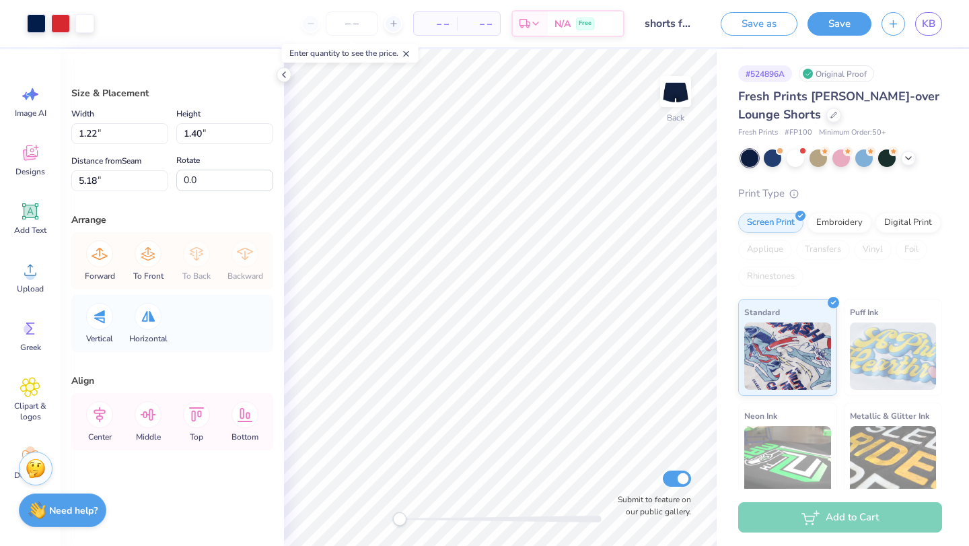
type input "1.55"
type input "4.60"
type input "1.58"
click at [204, 126] on input "1.56" at bounding box center [224, 133] width 97 height 21
click at [204, 133] on input "1.56" at bounding box center [224, 133] width 97 height 21
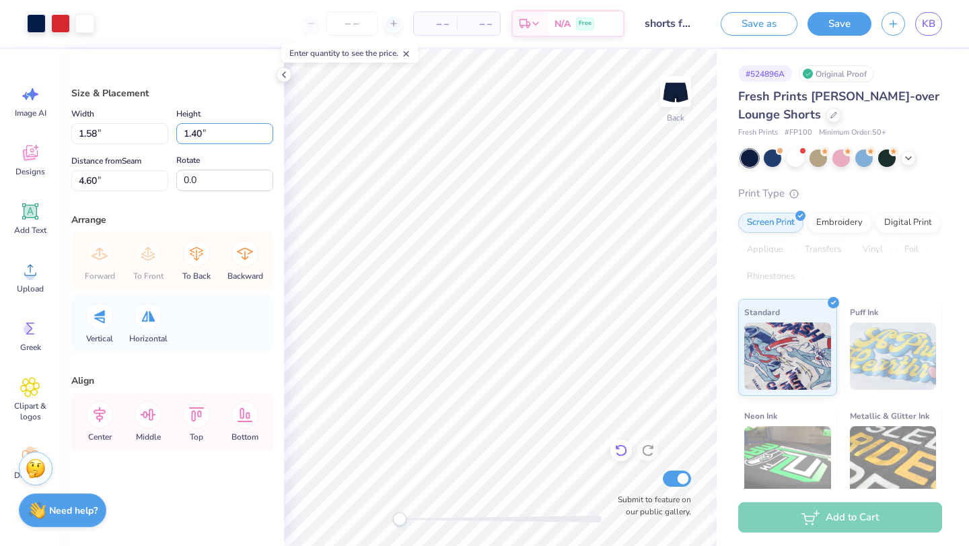
type input "1.40"
type input "1.22"
click at [203, 133] on input "1.55" at bounding box center [224, 133] width 97 height 21
type input "1.40"
type input "1.11"
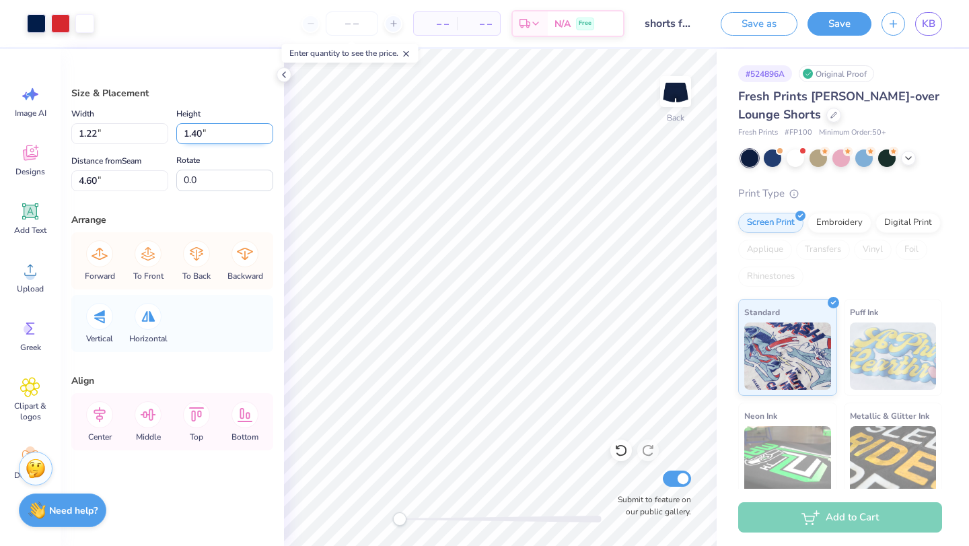
type input "4.67"
type input "1.22"
type input "5.18"
type input "1.58"
type input "1.56"
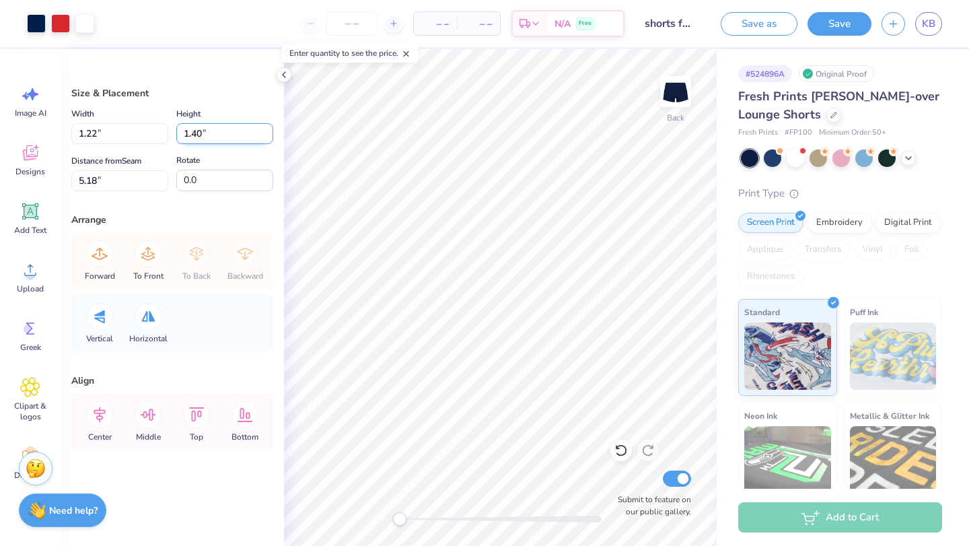
type input "4.60"
type input "1.22"
type input "1.40"
type input "4.68"
type input "1.58"
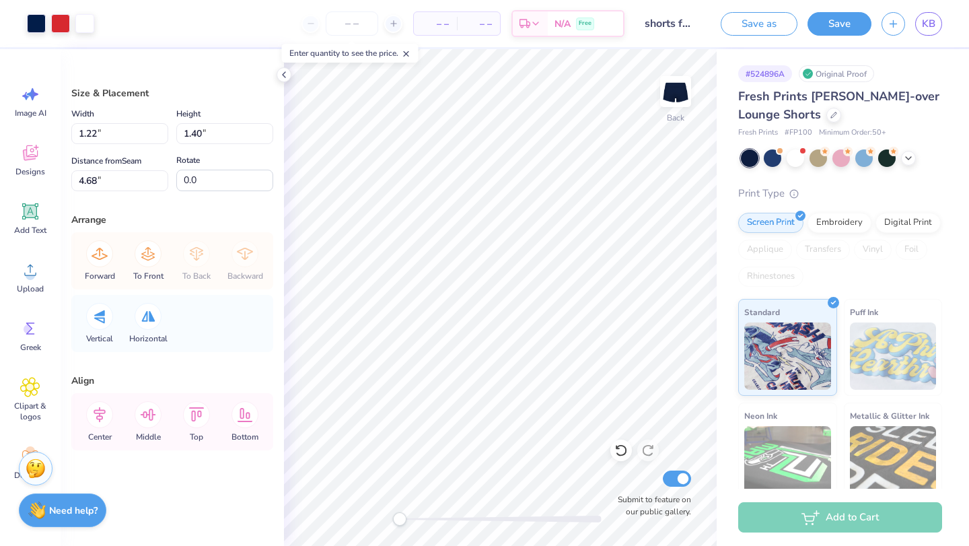
type input "1.56"
type input "4.51"
type input "1.22"
type input "1.40"
type input "4.68"
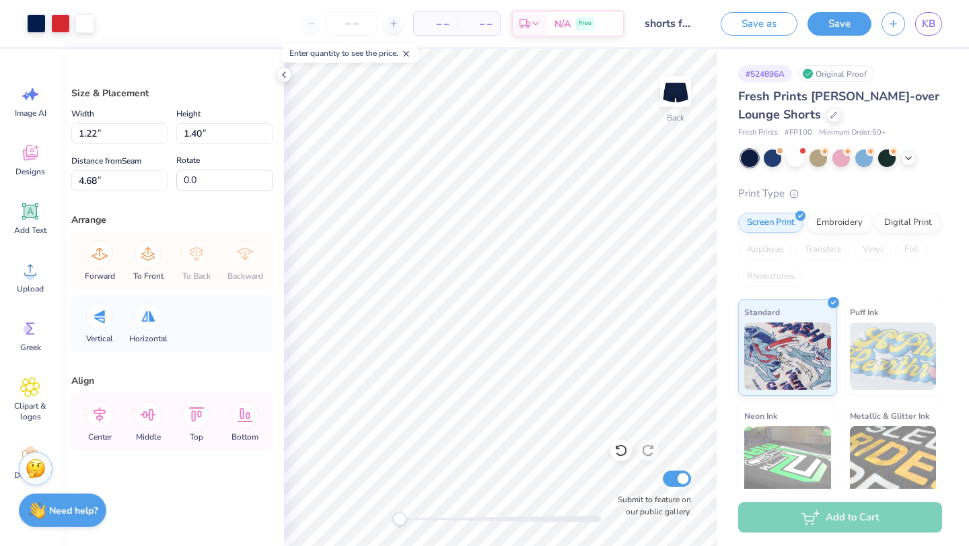
type input "1.58"
type input "1.56"
type input "4.51"
click at [285, 81] on div at bounding box center [283, 74] width 15 height 15
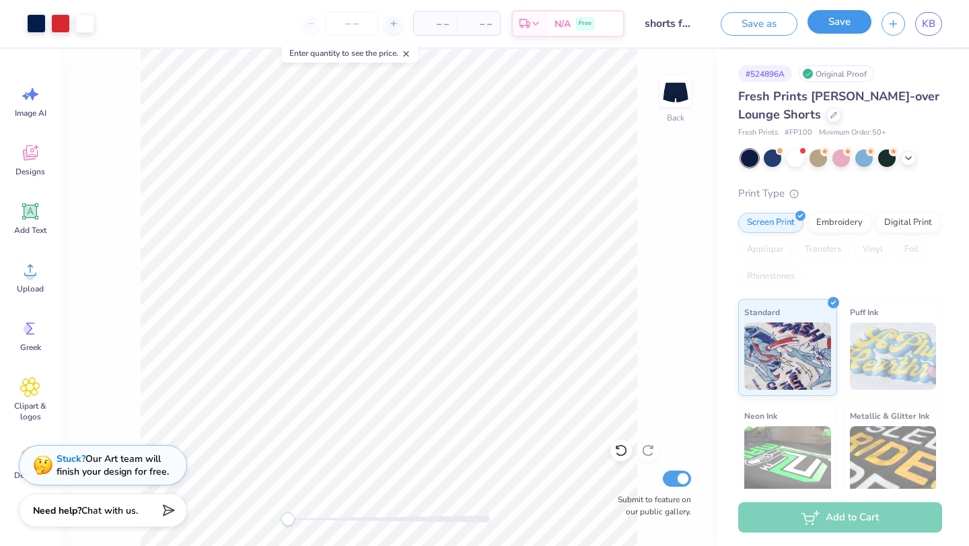
click at [849, 24] on button "Save" at bounding box center [839, 22] width 64 height 24
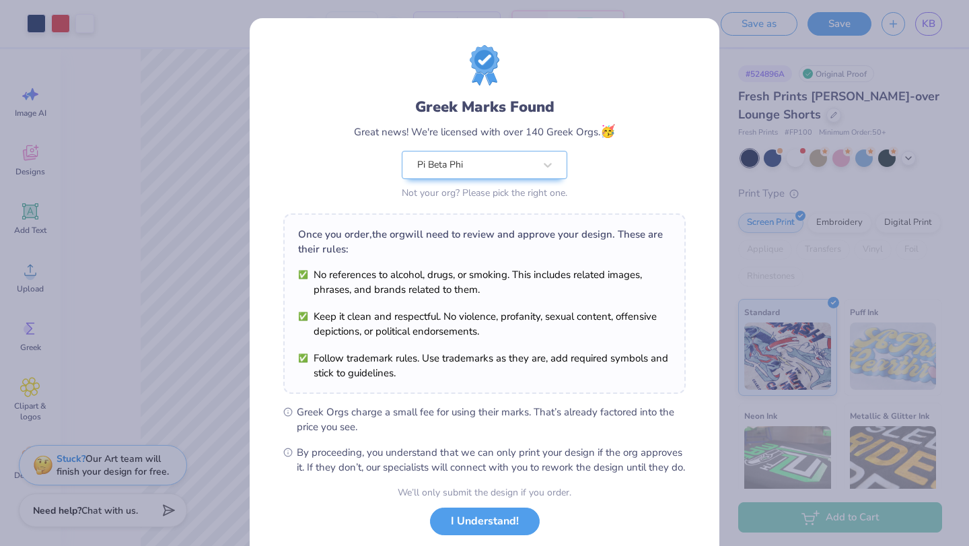
scroll to position [84, 0]
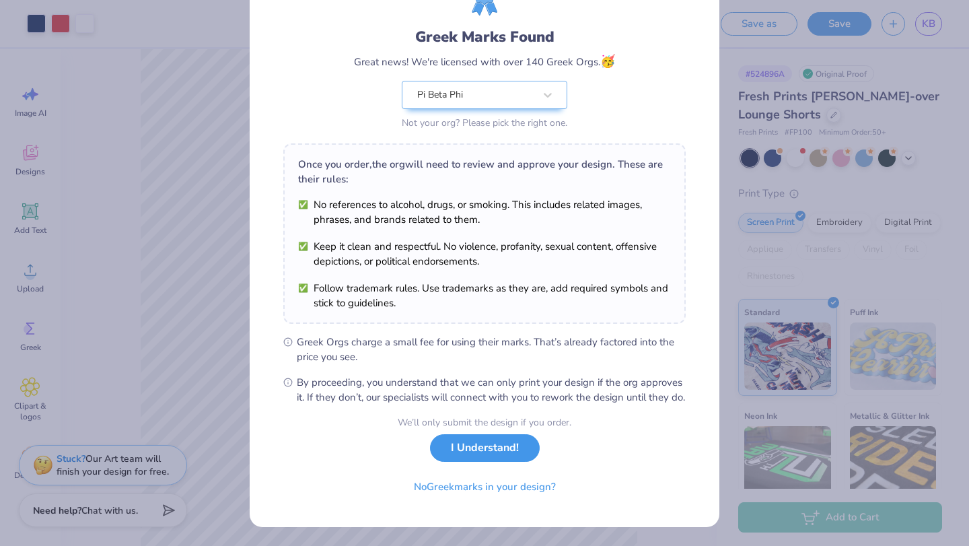
click at [502, 456] on button "I Understand!" at bounding box center [485, 448] width 110 height 28
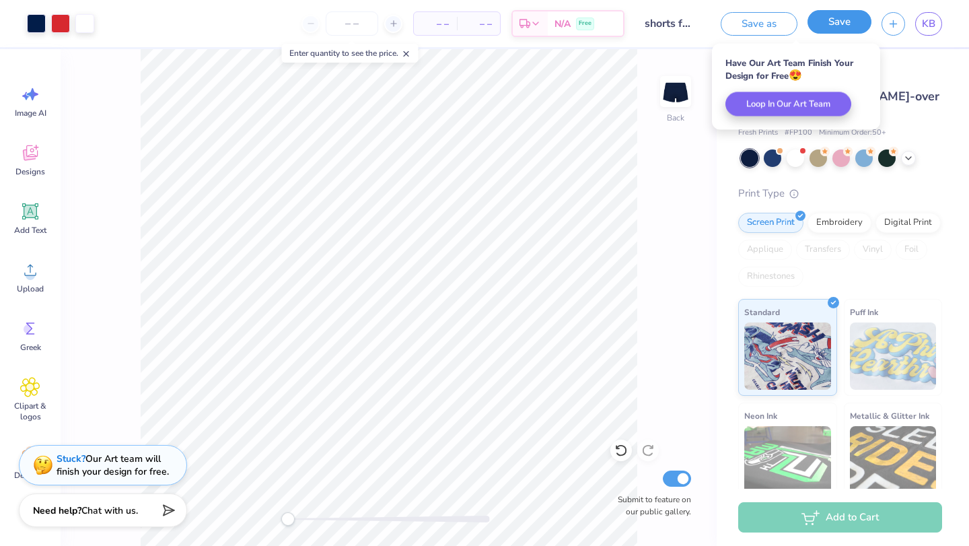
click at [849, 21] on button "Save" at bounding box center [839, 22] width 64 height 24
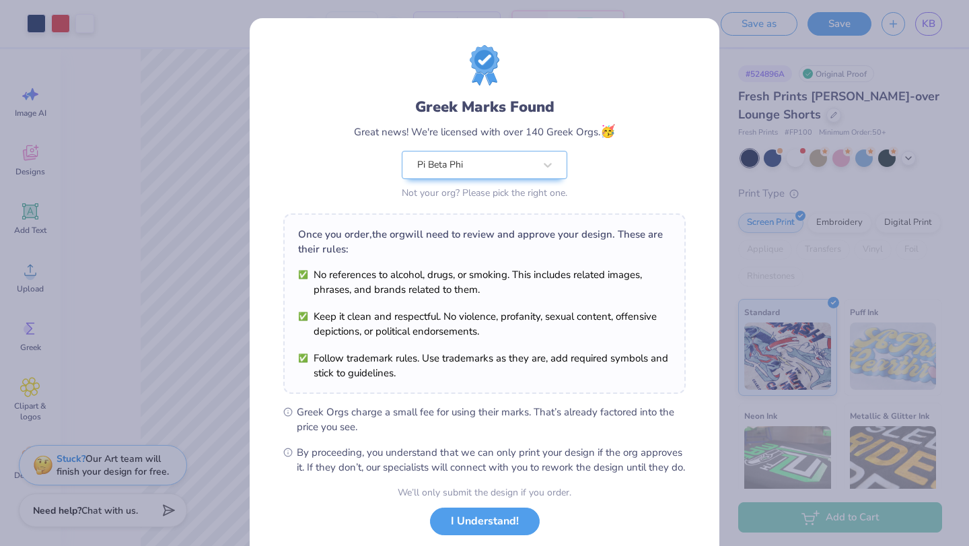
click at [931, 20] on div "Greek Marks Found Great news! We're licensed with over 140 Greek Orgs. 🥳 Pi Bet…" at bounding box center [484, 273] width 969 height 546
click at [509, 531] on button "I Understand!" at bounding box center [485, 518] width 110 height 28
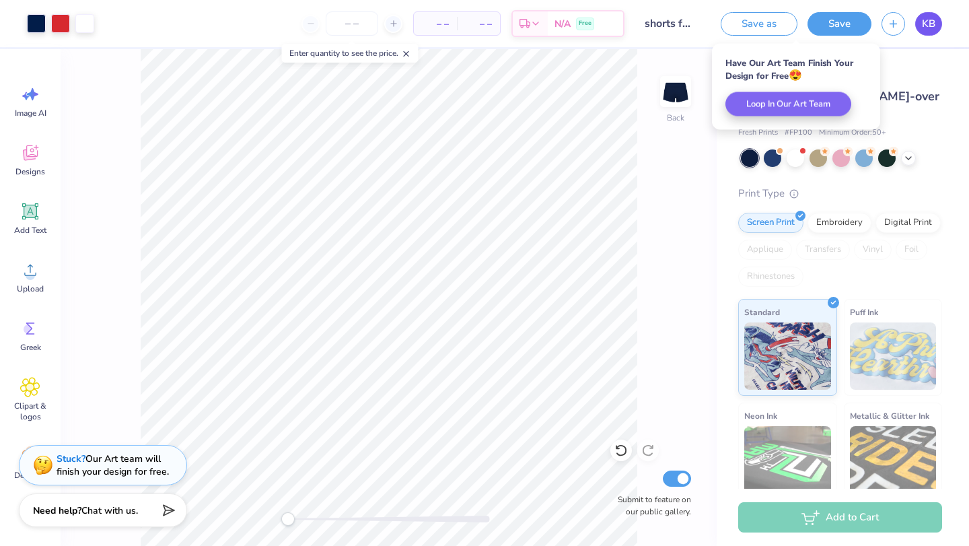
click at [927, 26] on span "KB" at bounding box center [928, 23] width 13 height 15
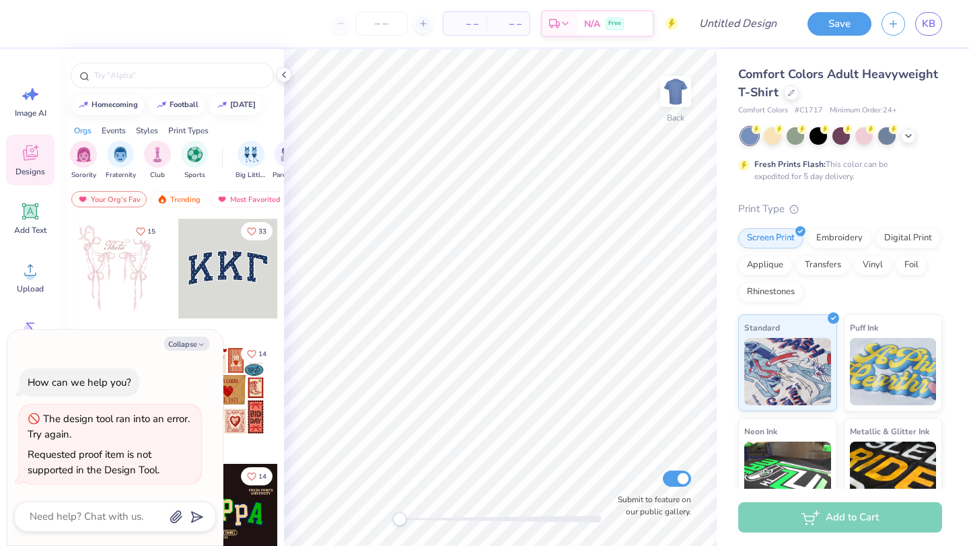
type textarea "x"
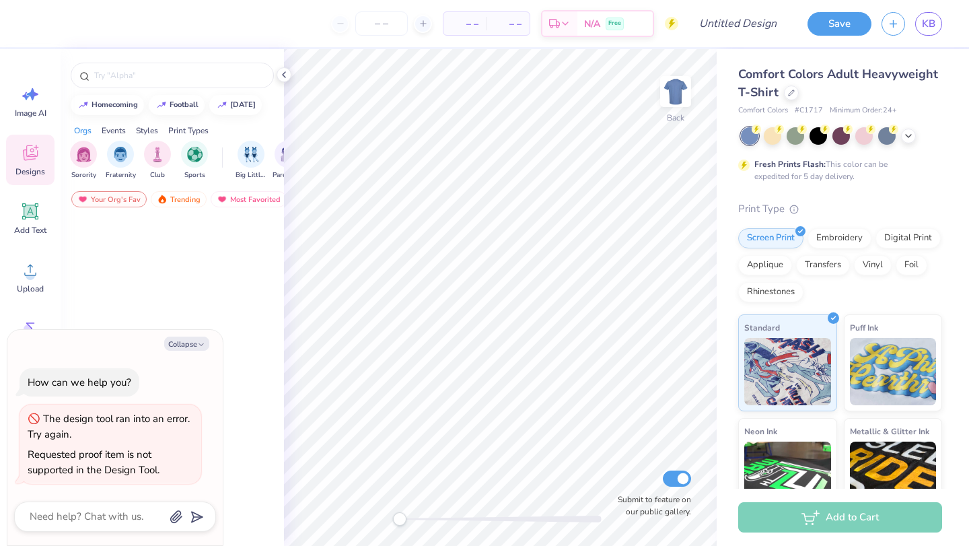
type textarea "x"
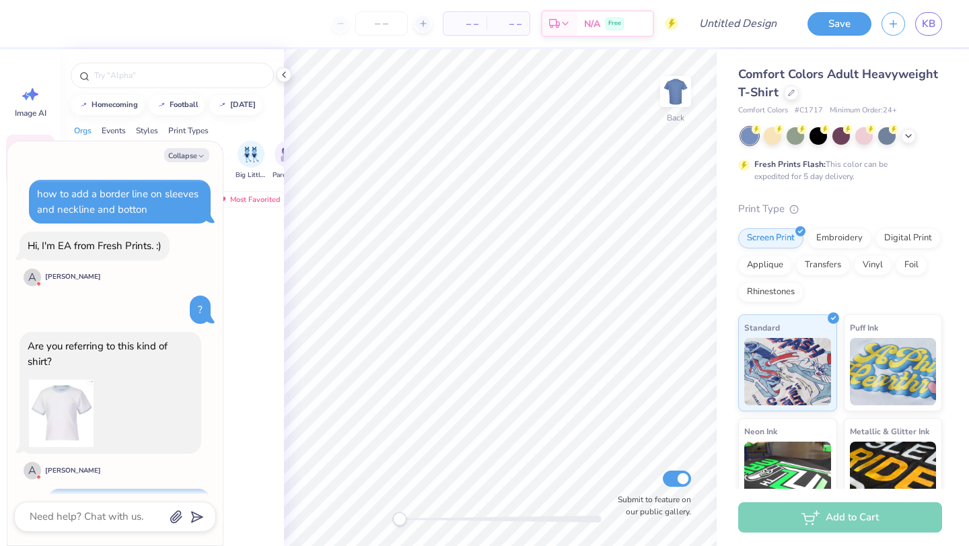
scroll to position [1057, 0]
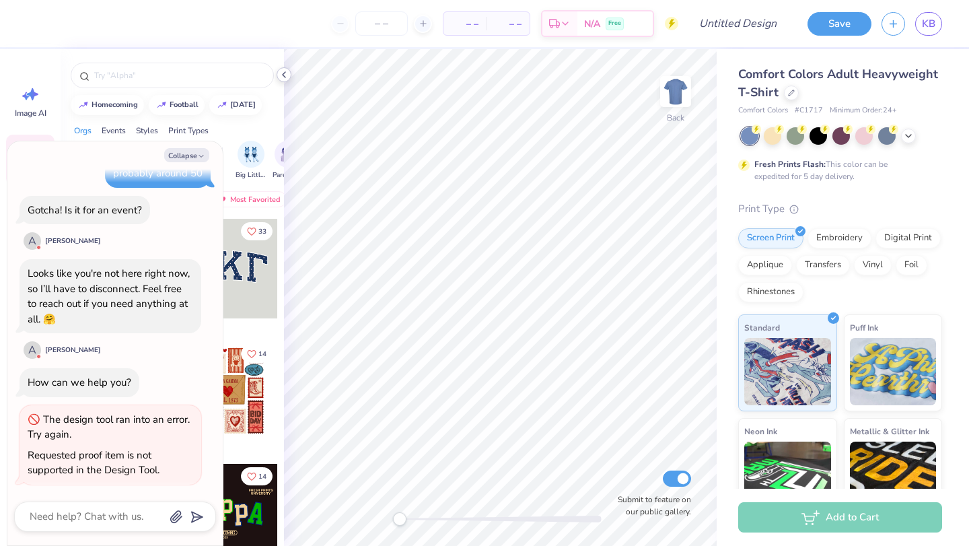
click at [286, 77] on icon at bounding box center [283, 74] width 11 height 11
type textarea "x"
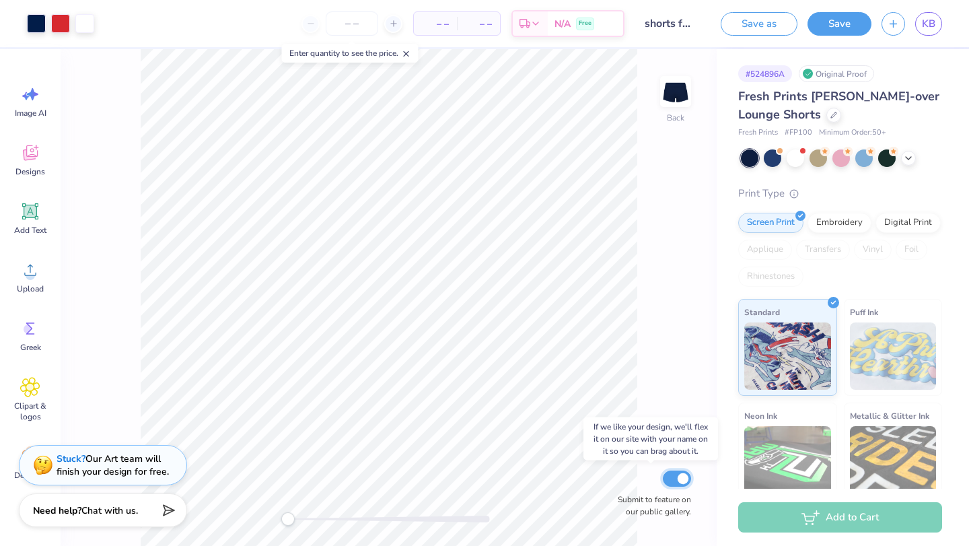
click at [677, 476] on input "Submit to feature on our public gallery." at bounding box center [677, 478] width 28 height 16
checkbox input "false"
click at [839, 24] on button "Save" at bounding box center [839, 22] width 64 height 24
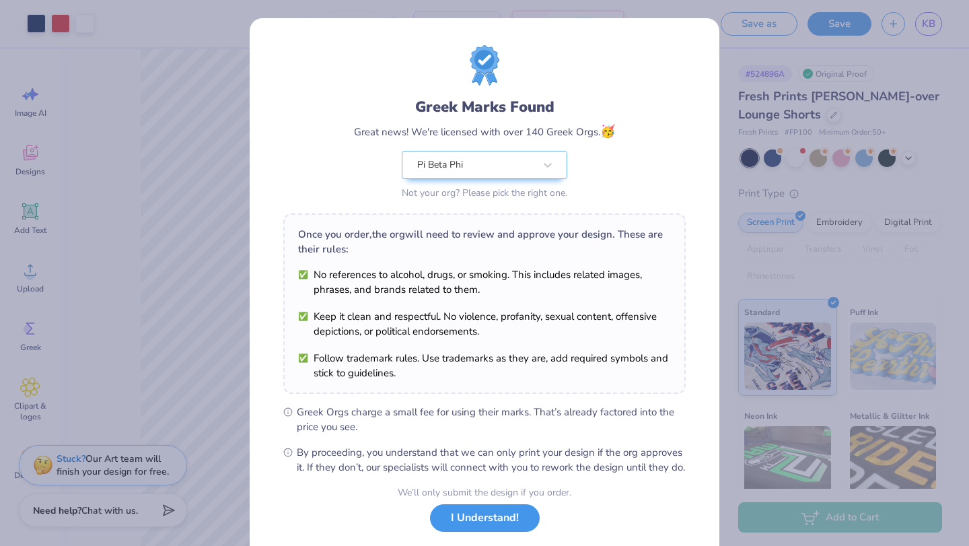
click at [477, 531] on button "I Understand!" at bounding box center [485, 518] width 110 height 28
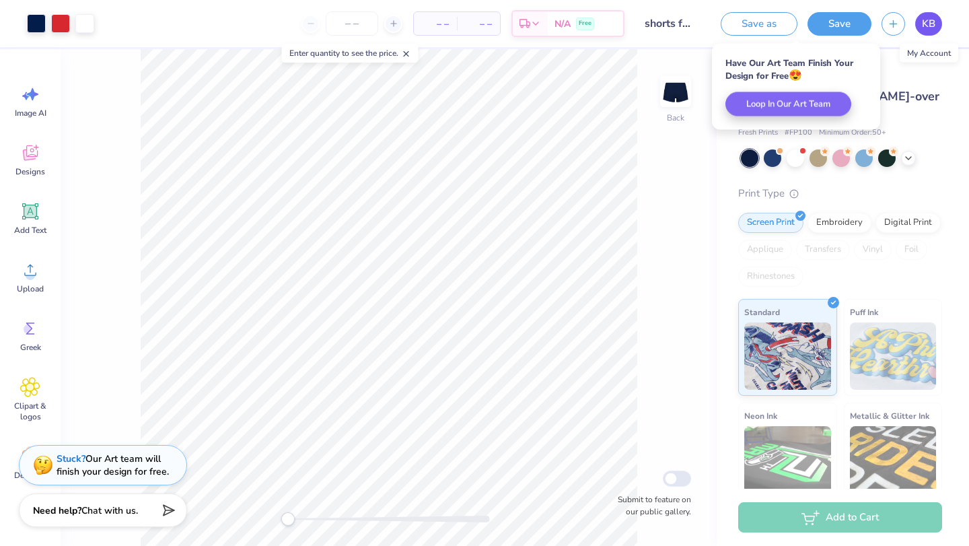
click at [934, 19] on span "KB" at bounding box center [928, 23] width 13 height 15
